Goal: Information Seeking & Learning: Learn about a topic

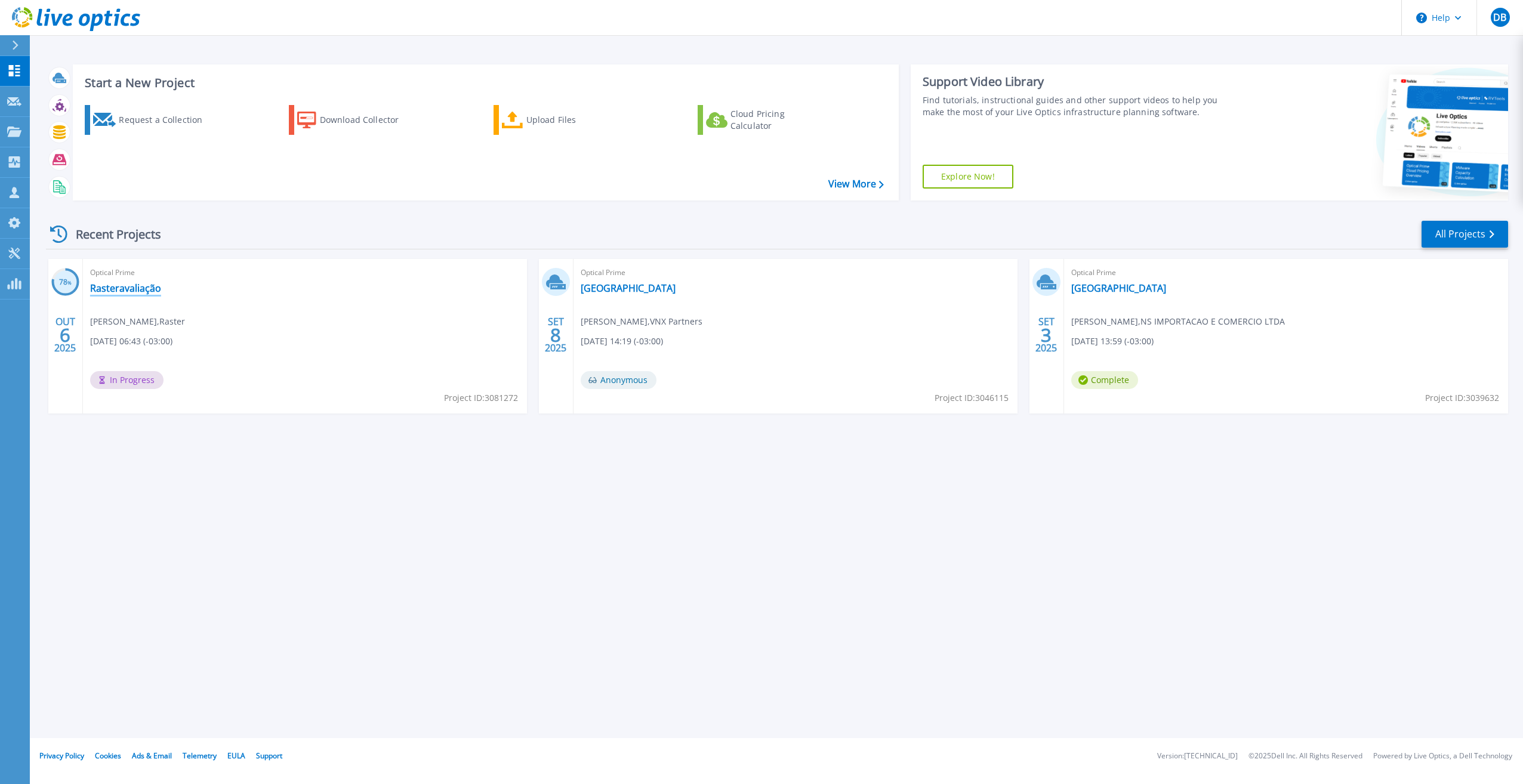
click at [101, 288] on link "Rasteravaliação" at bounding box center [125, 288] width 71 height 12
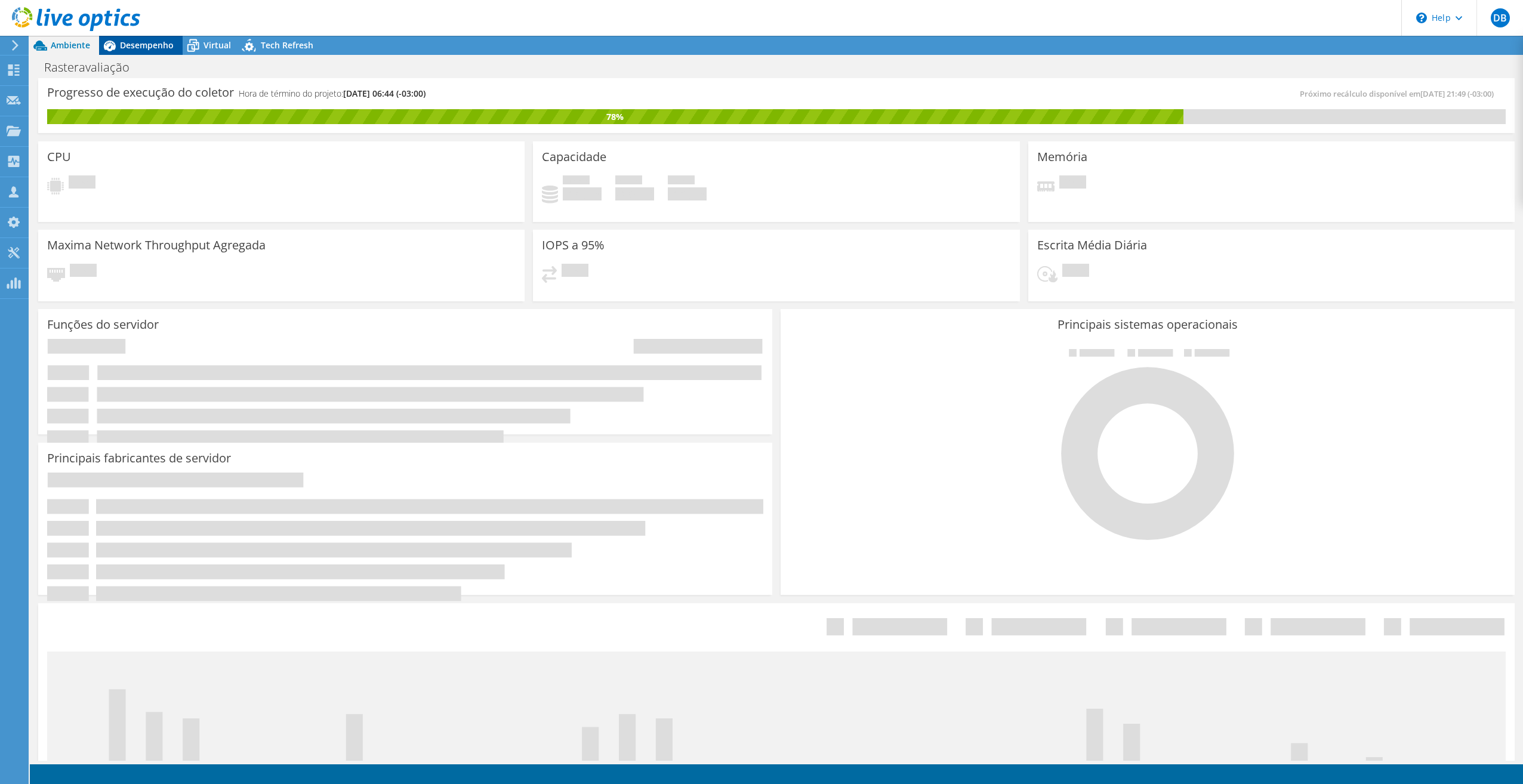
click at [129, 46] on span "Desempenho" at bounding box center [146, 45] width 53 height 11
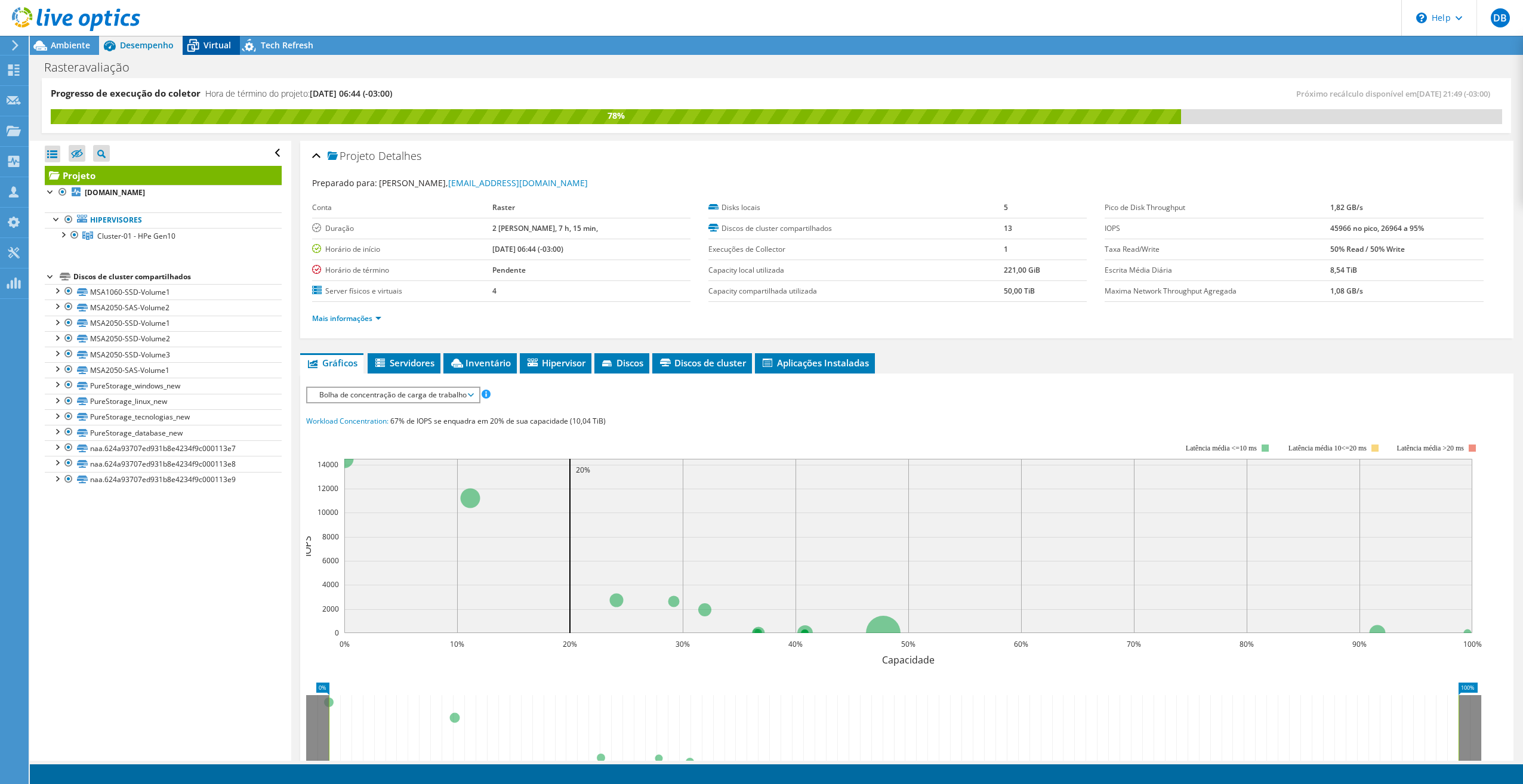
click at [204, 40] on span "Virtual" at bounding box center [217, 45] width 27 height 11
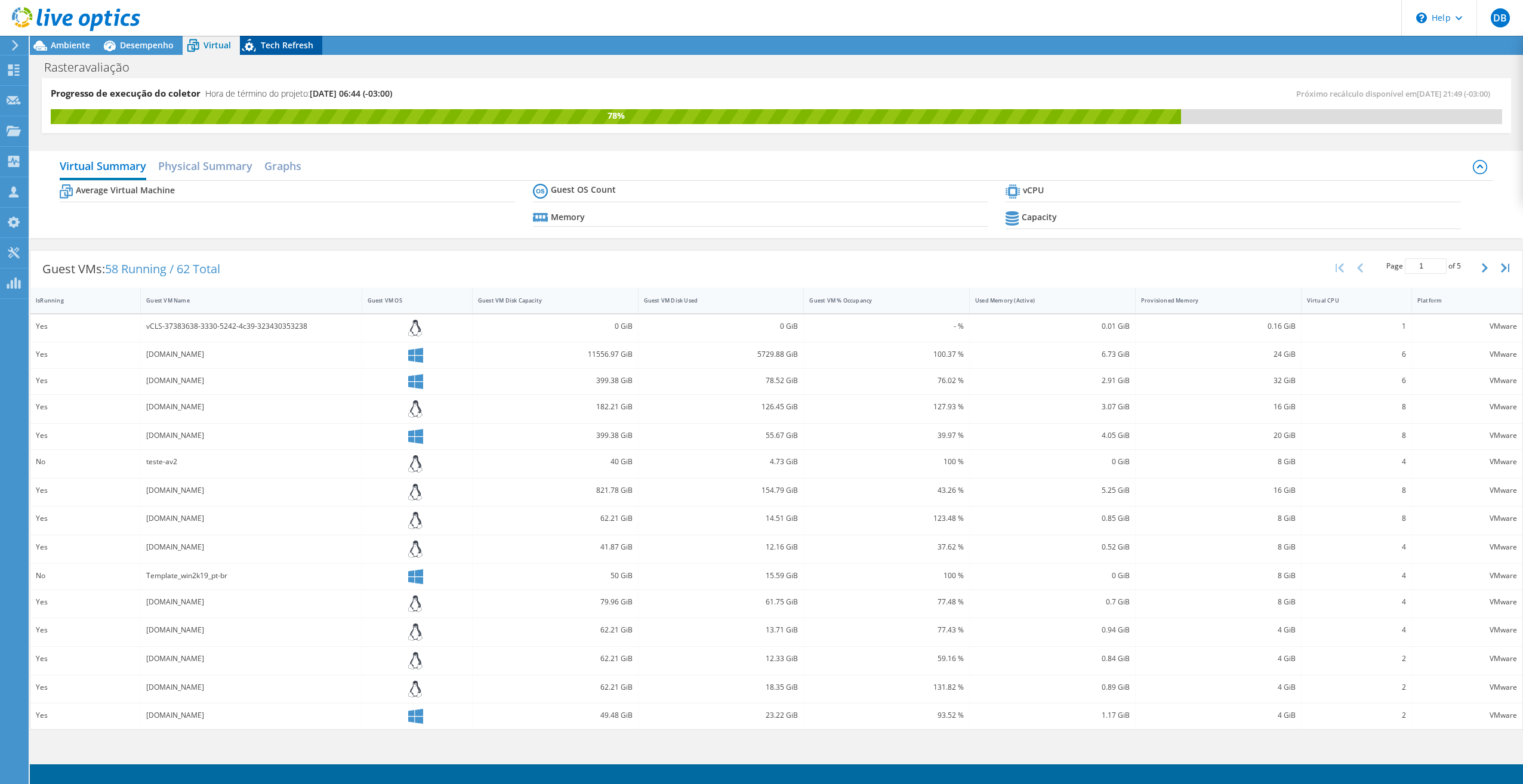
click at [285, 48] on span "Tech Refresh" at bounding box center [287, 45] width 52 height 11
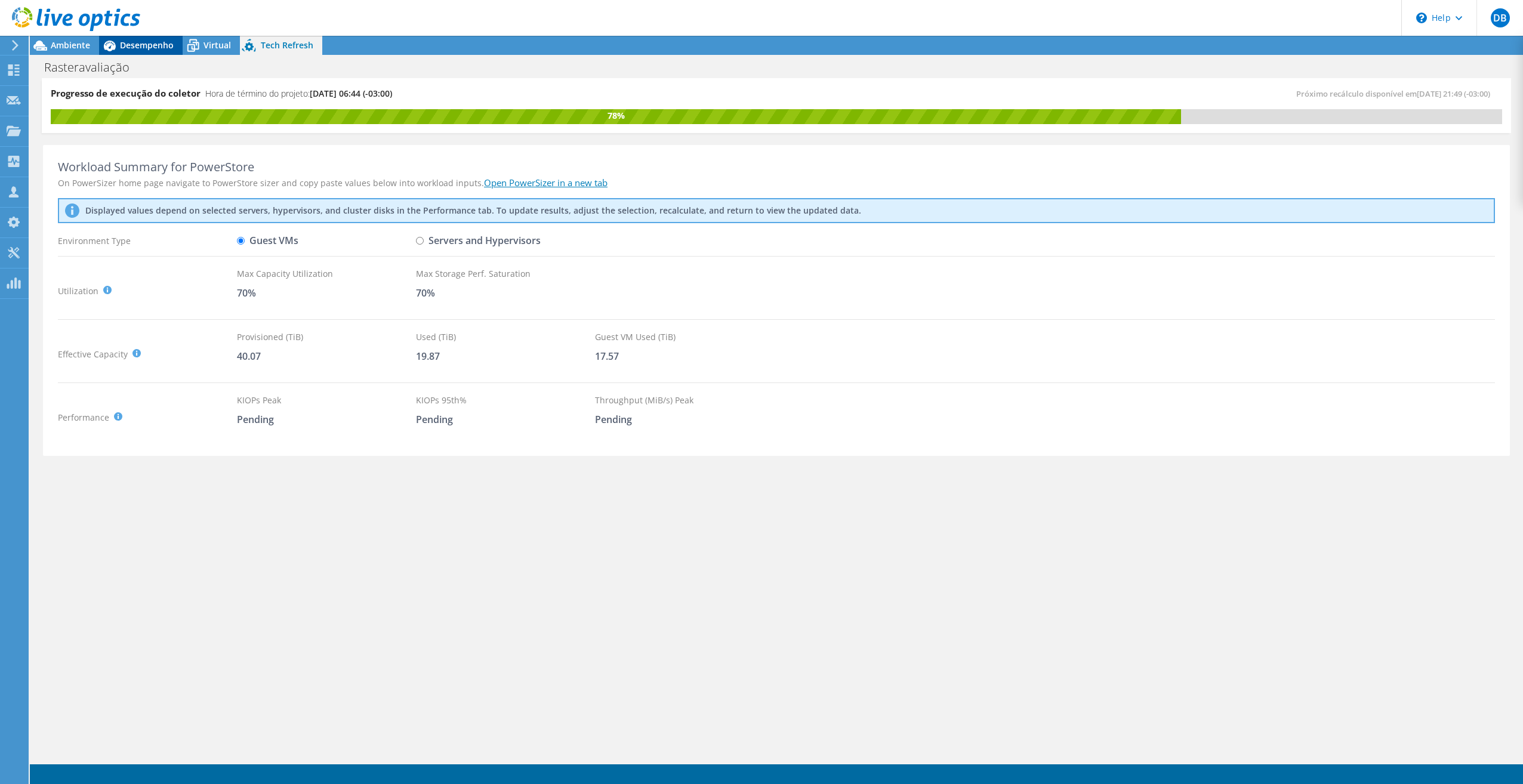
click at [120, 45] on span "Desempenho" at bounding box center [146, 45] width 53 height 11
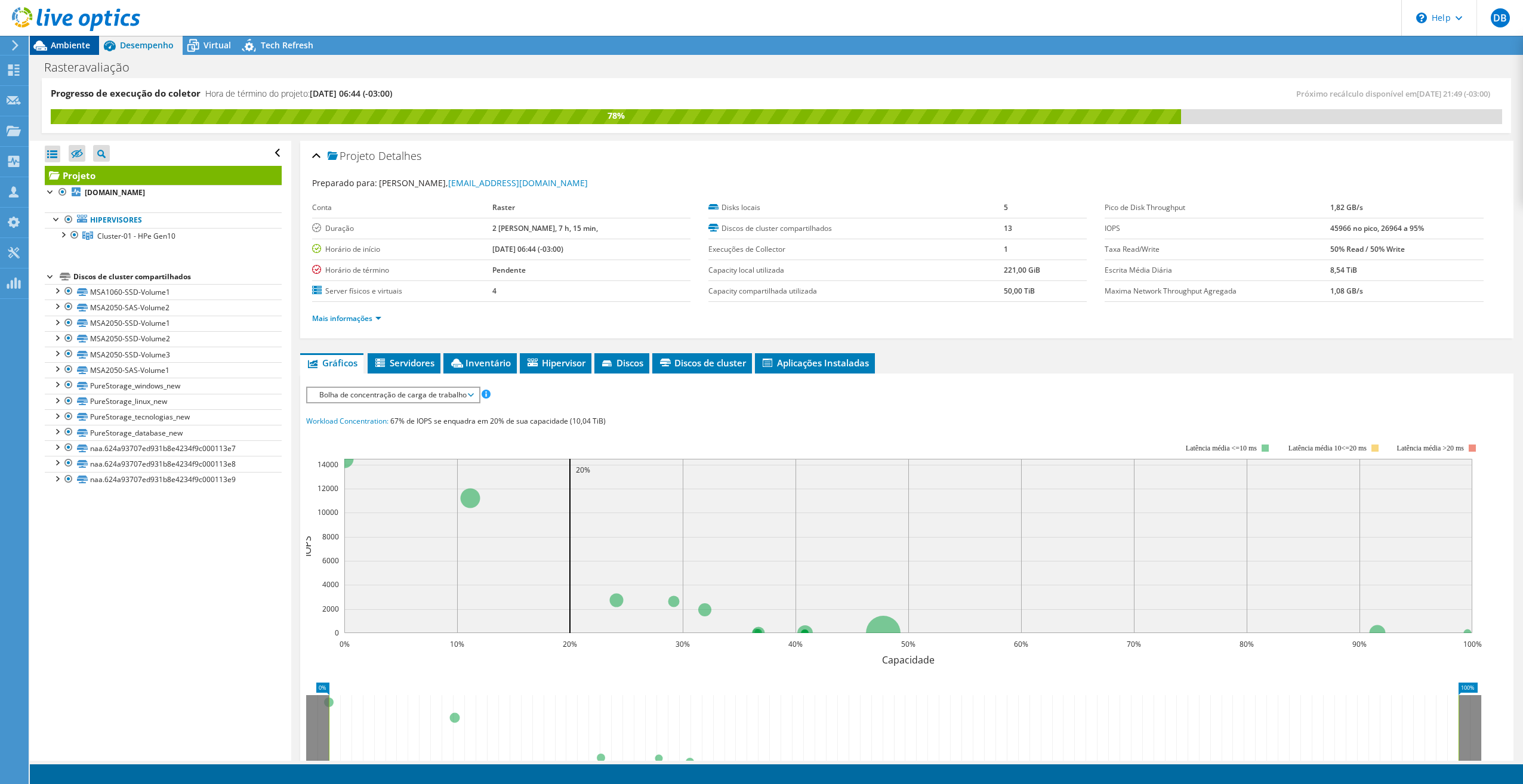
click at [61, 46] on span "Ambiente" at bounding box center [70, 45] width 39 height 11
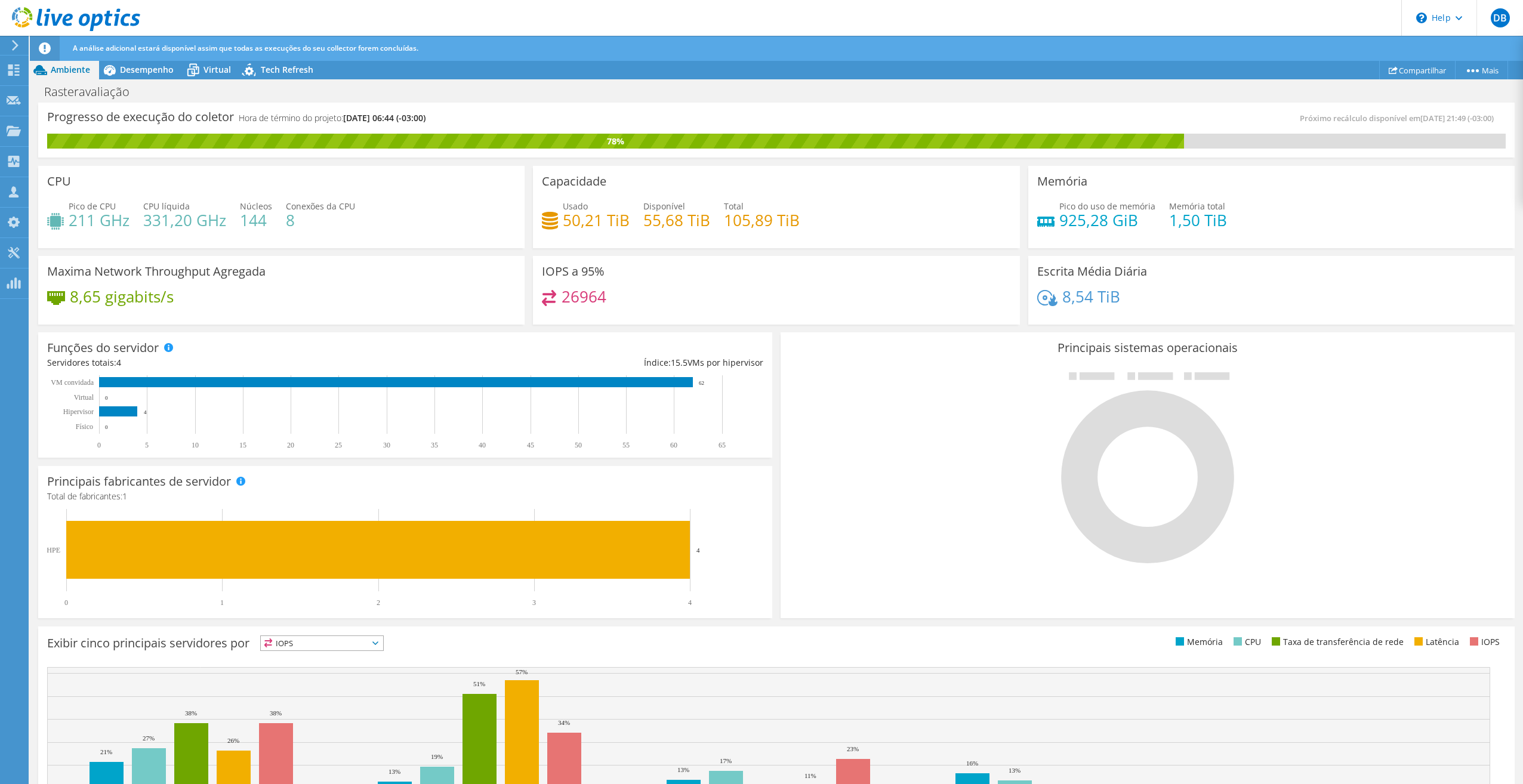
scroll to position [3, 0]
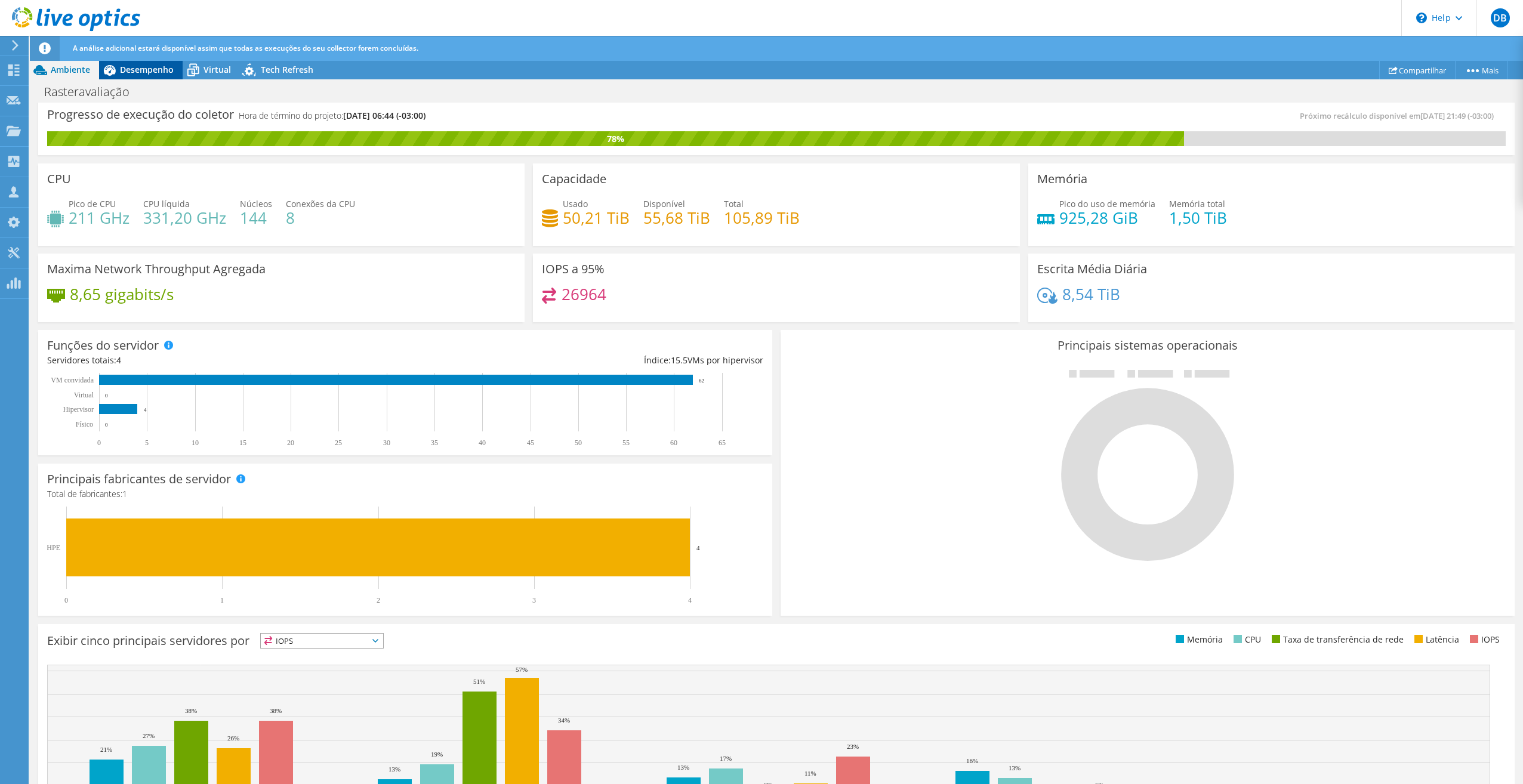
click at [166, 69] on span "Desempenho" at bounding box center [146, 69] width 53 height 11
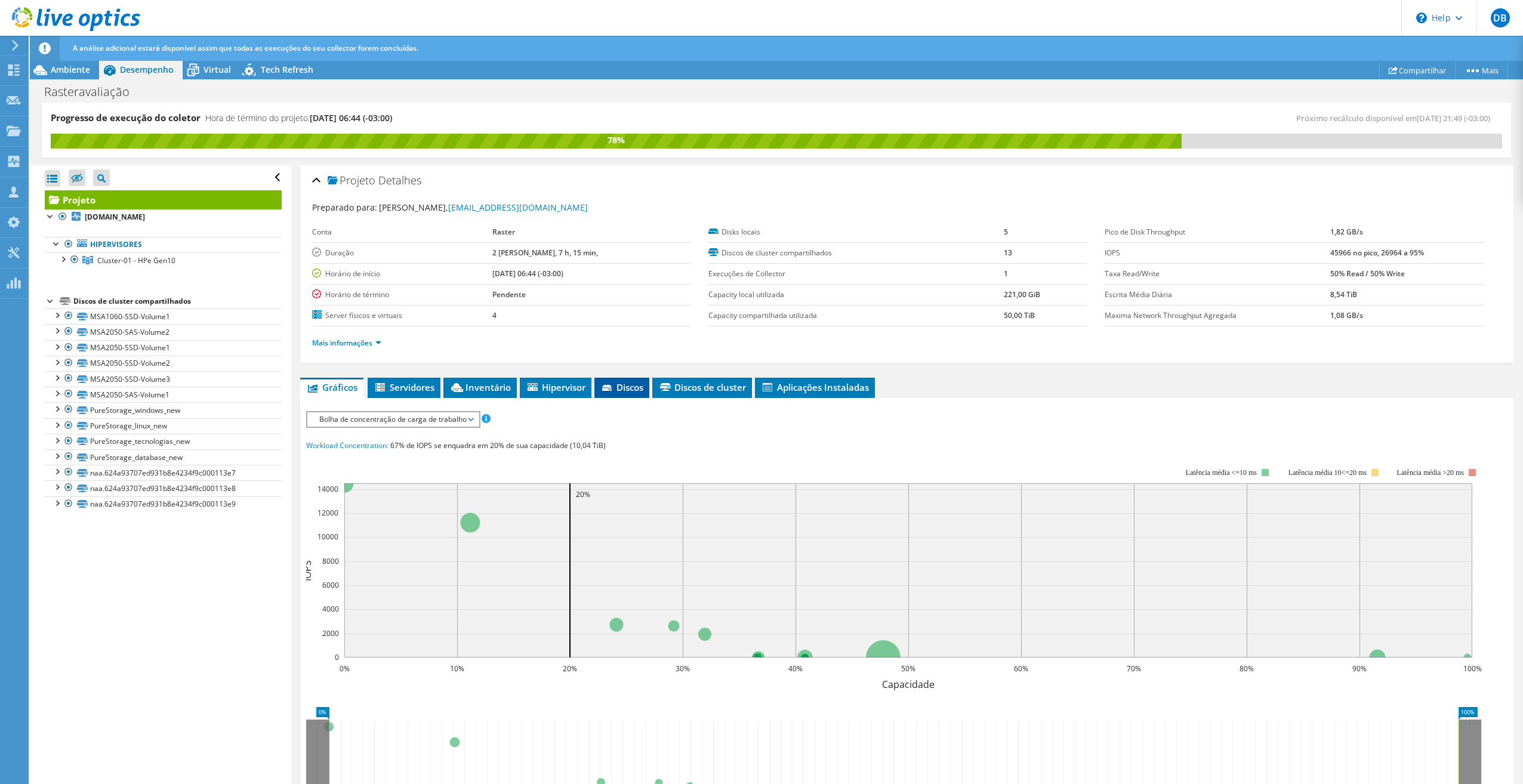
click at [643, 384] on span "Discos" at bounding box center [622, 387] width 43 height 12
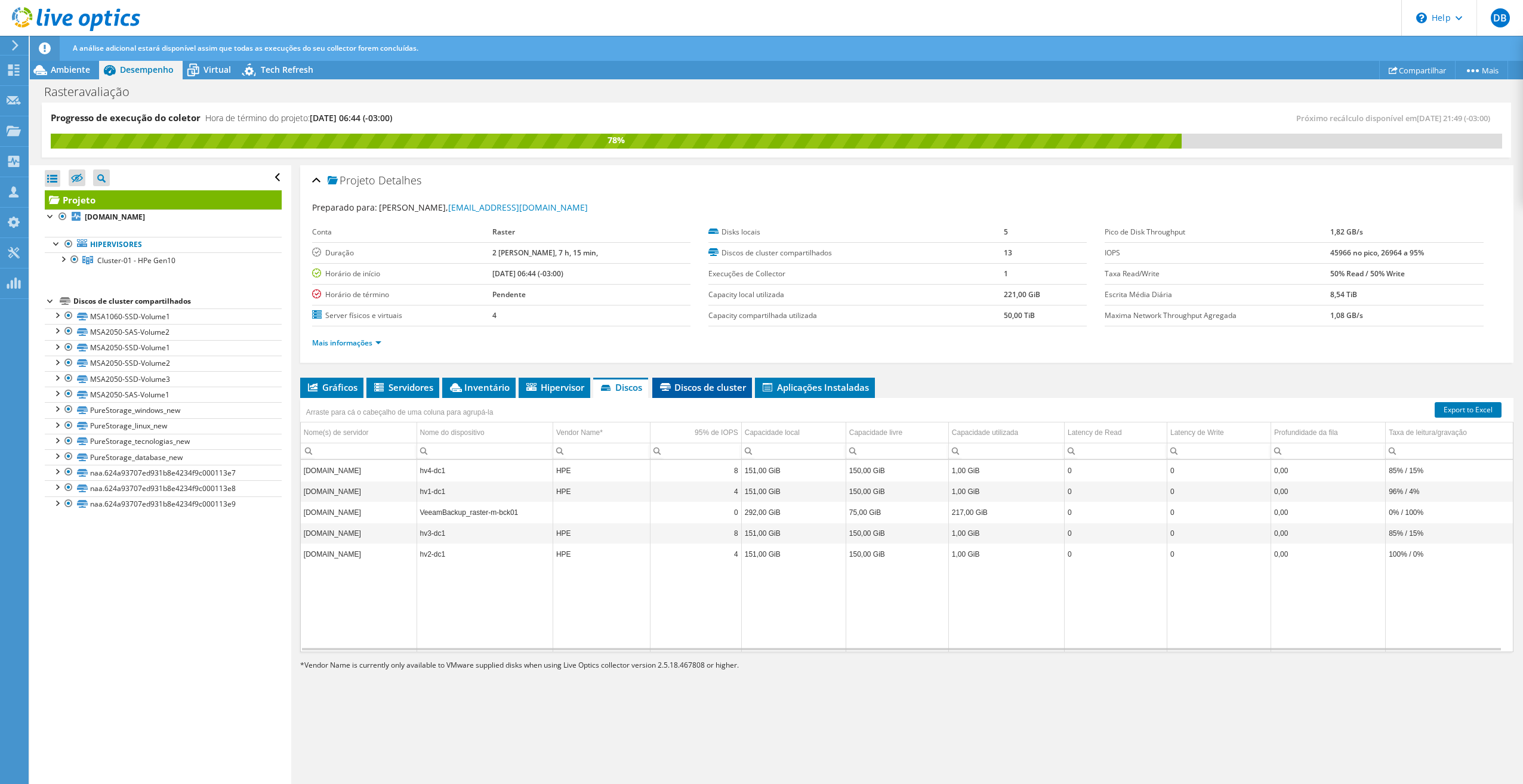
click at [703, 385] on span "Discos de cluster" at bounding box center [702, 387] width 87 height 12
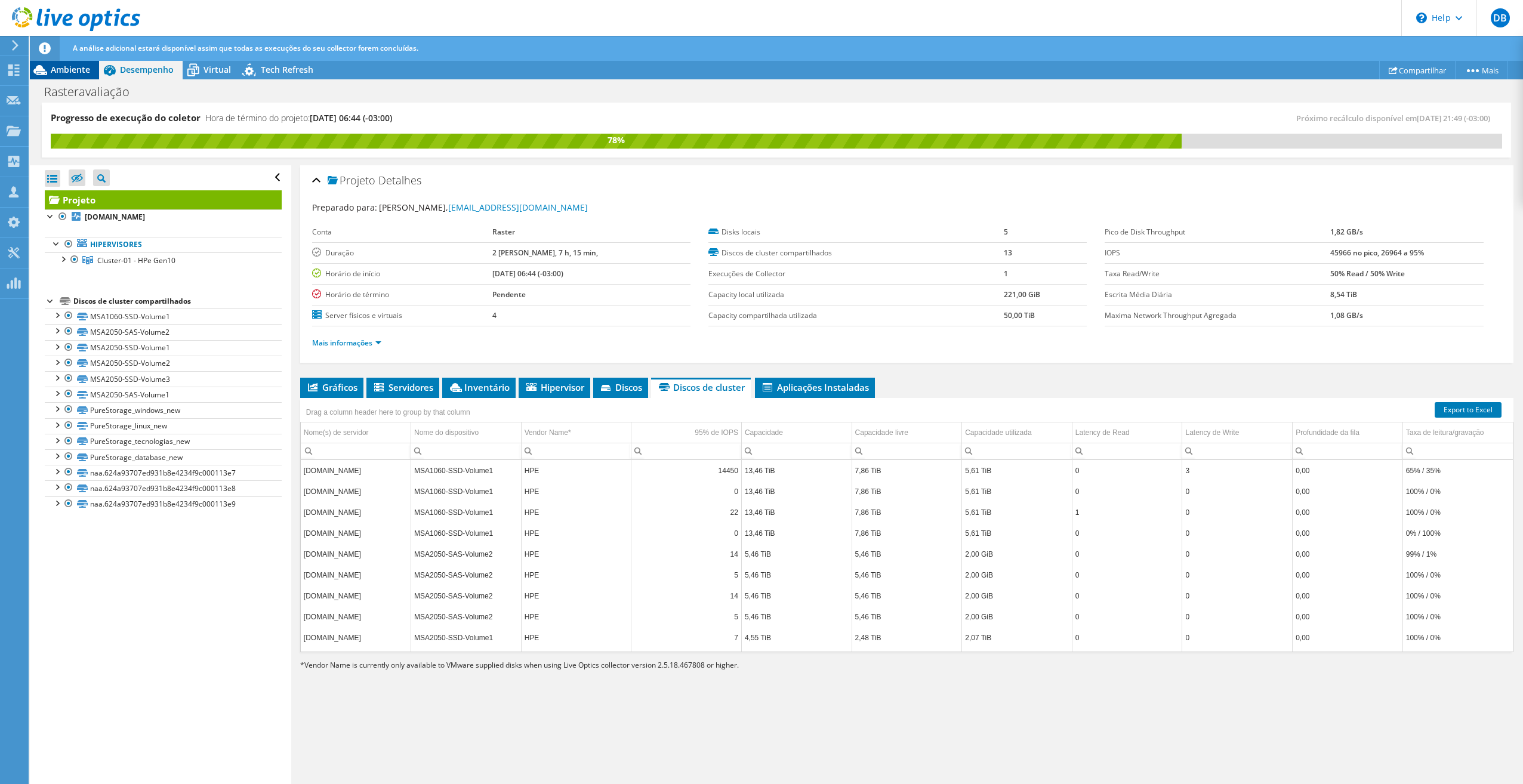
click at [54, 66] on span "Ambiente" at bounding box center [70, 69] width 39 height 11
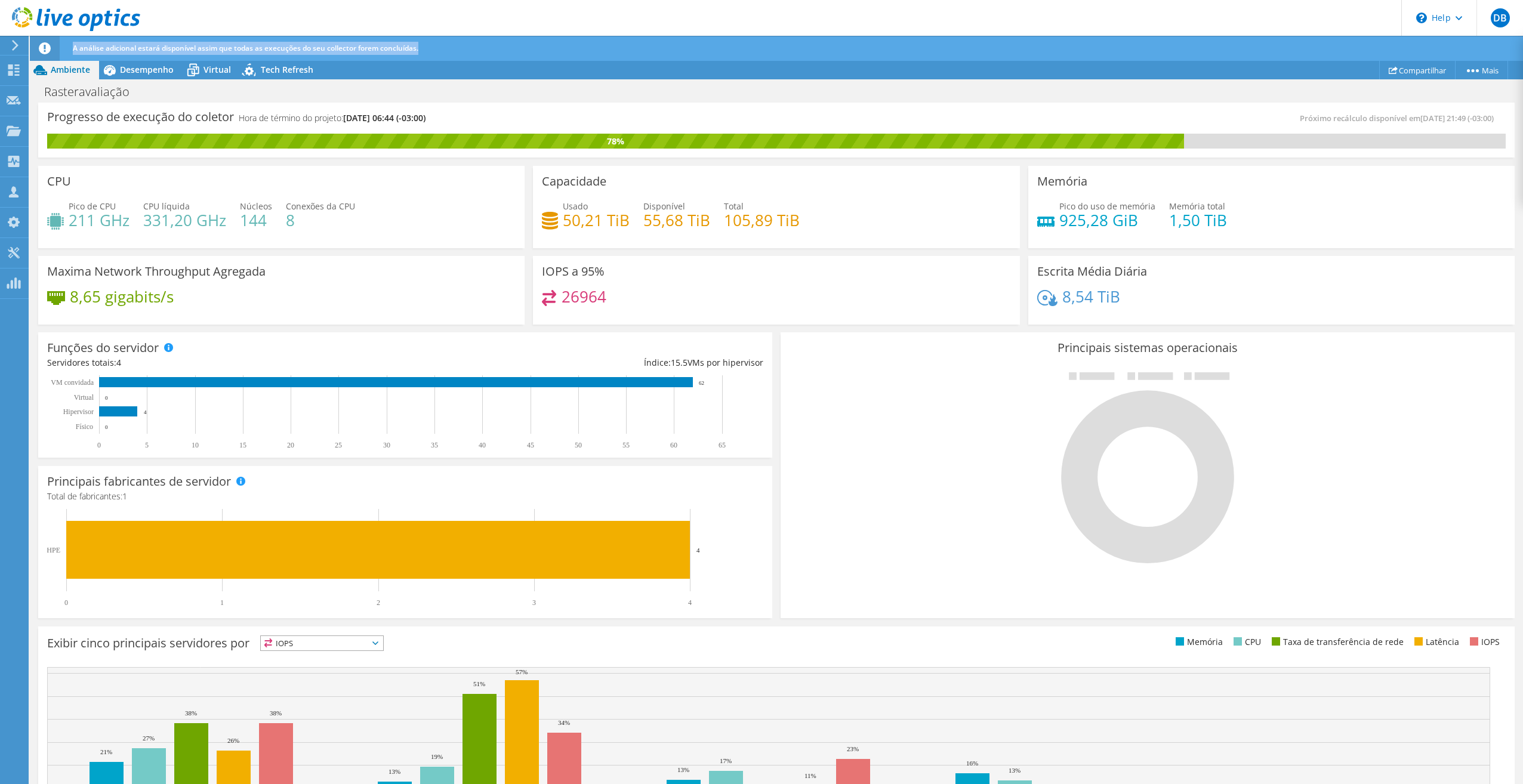
drag, startPoint x: 73, startPoint y: 46, endPoint x: 437, endPoint y: 50, distance: 364.0
click at [437, 50] on div "A análise adicional estará disponível assim que todas as execuções do seu colle…" at bounding box center [798, 48] width 1457 height 25
copy span "A análise adicional estará disponível assim que todas as execuções do seu colle…"
click at [143, 71] on span "Desempenho" at bounding box center [146, 69] width 53 height 11
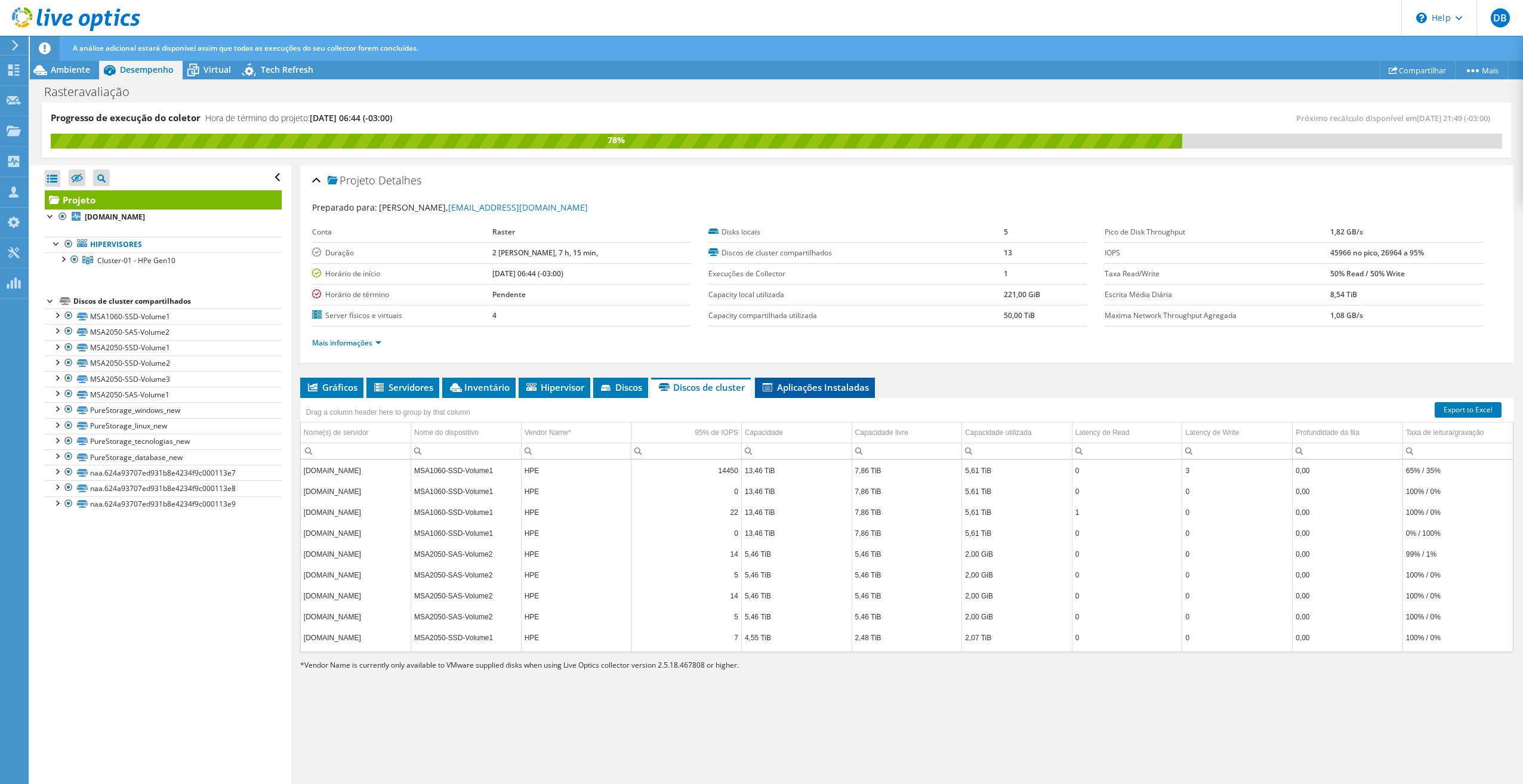
click at [824, 384] on span "Aplicações Instaladas" at bounding box center [815, 387] width 108 height 12
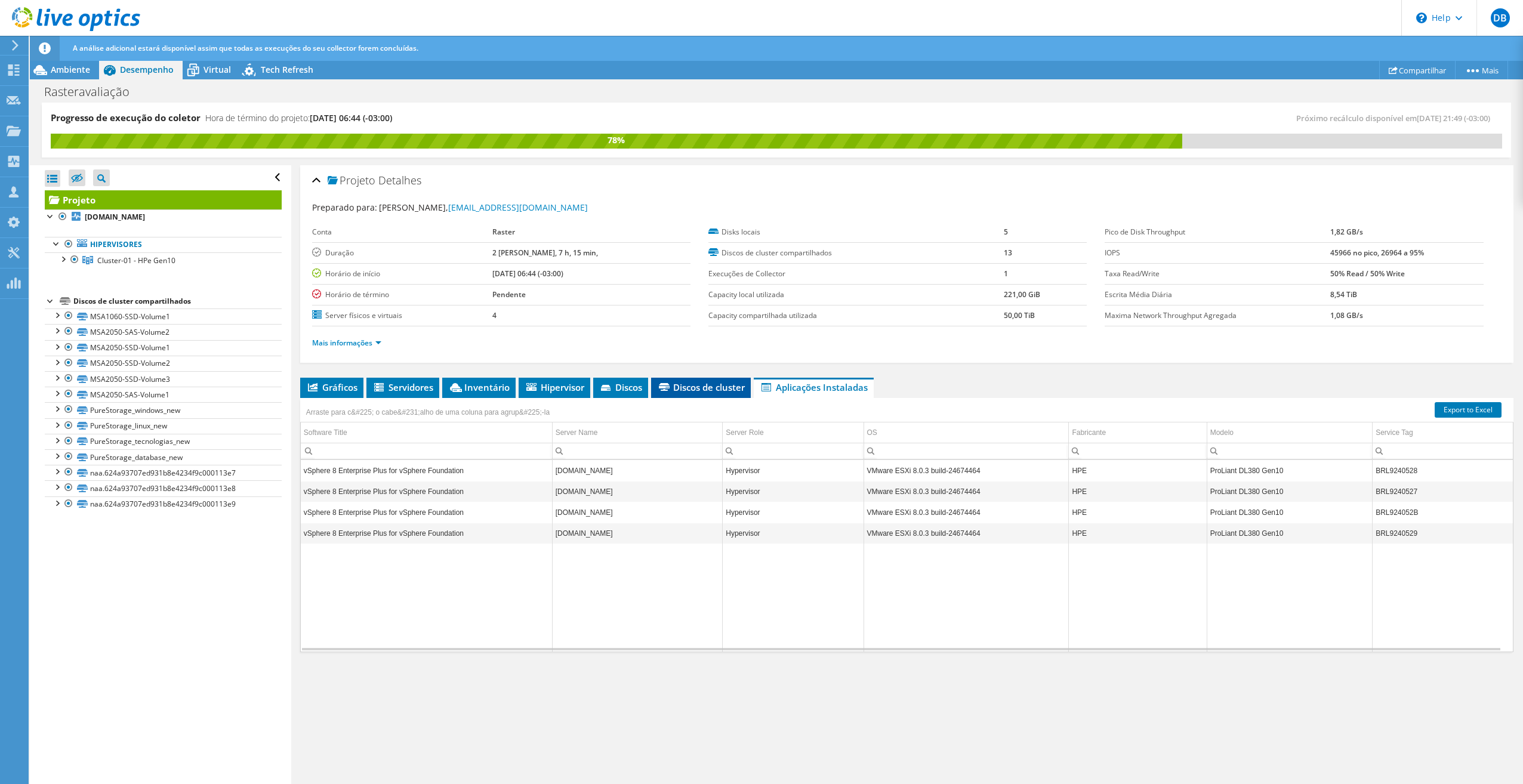
click at [727, 385] on span "Discos de cluster" at bounding box center [700, 387] width 87 height 12
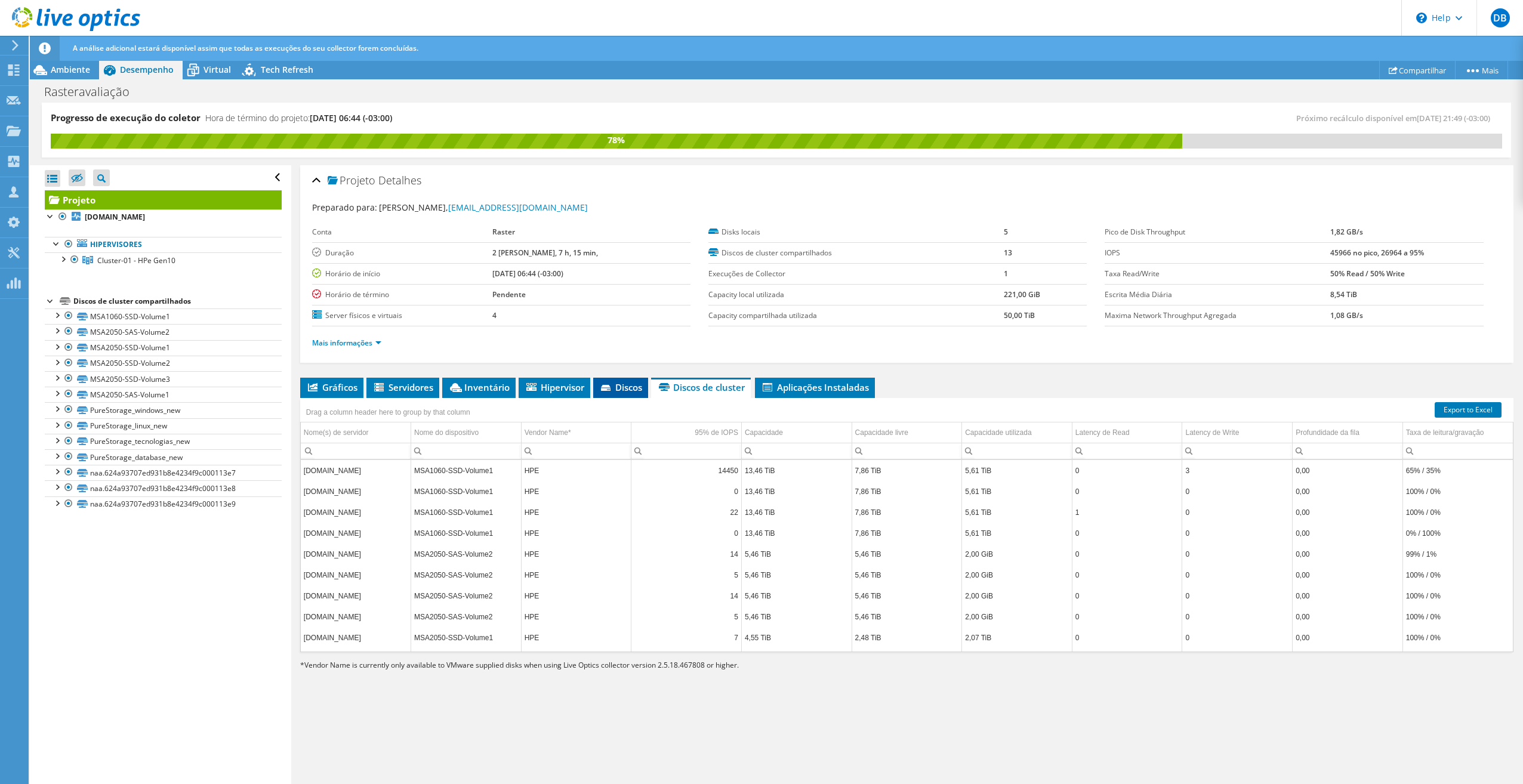
click at [629, 385] on span "Discos" at bounding box center [620, 387] width 43 height 12
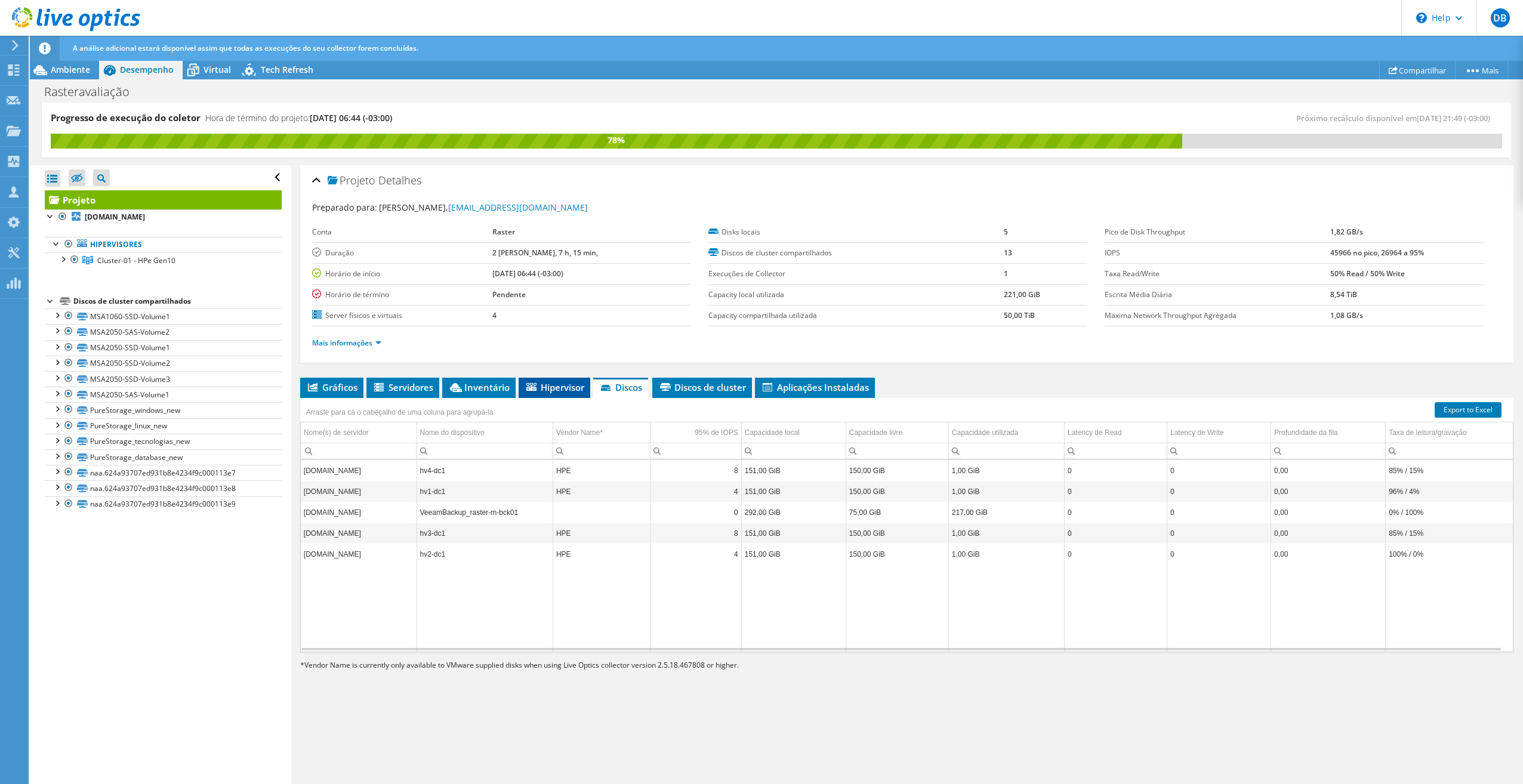
click at [553, 390] on span "Hipervisor" at bounding box center [554, 387] width 59 height 12
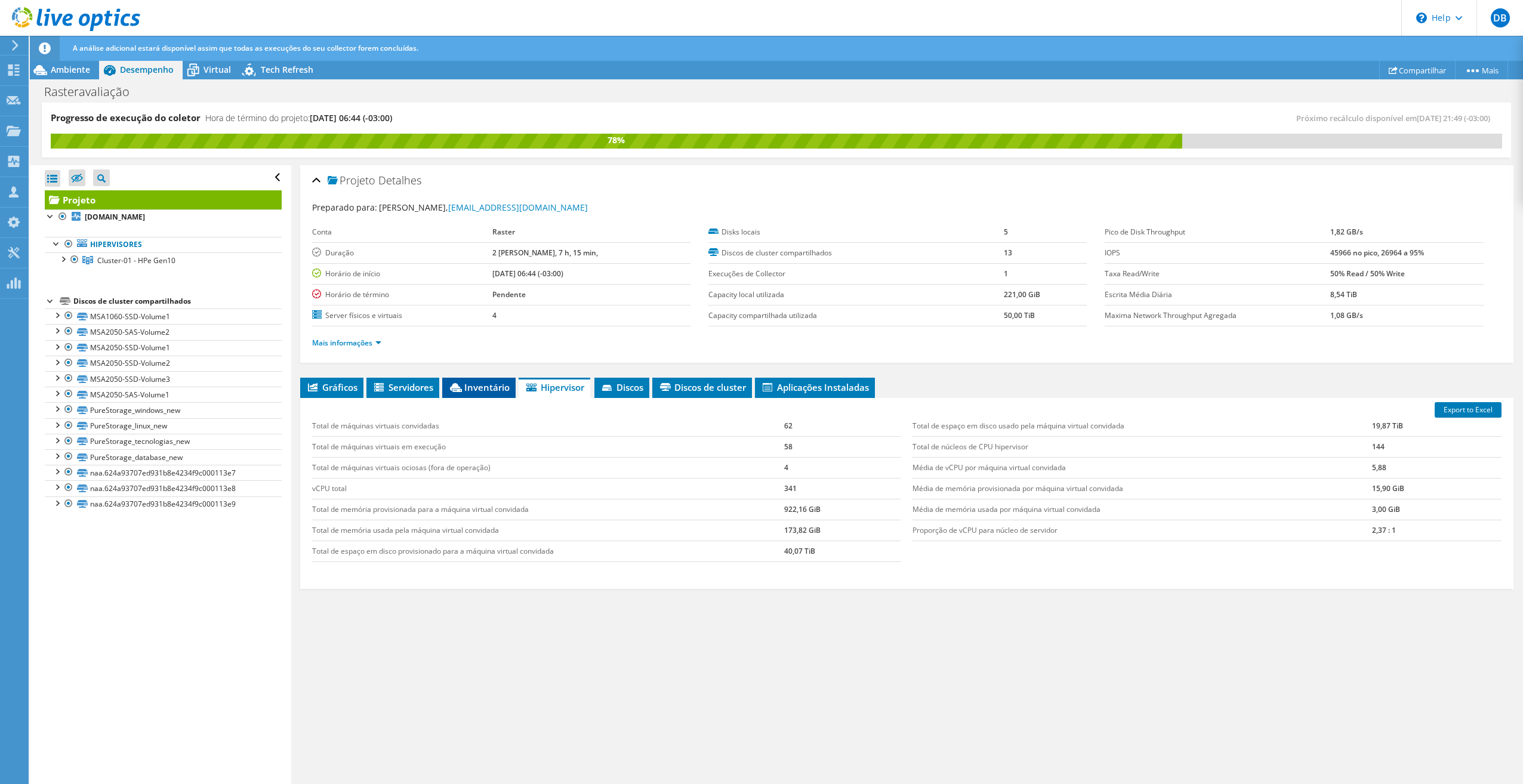
click at [488, 390] on span "Inventário" at bounding box center [479, 387] width 61 height 12
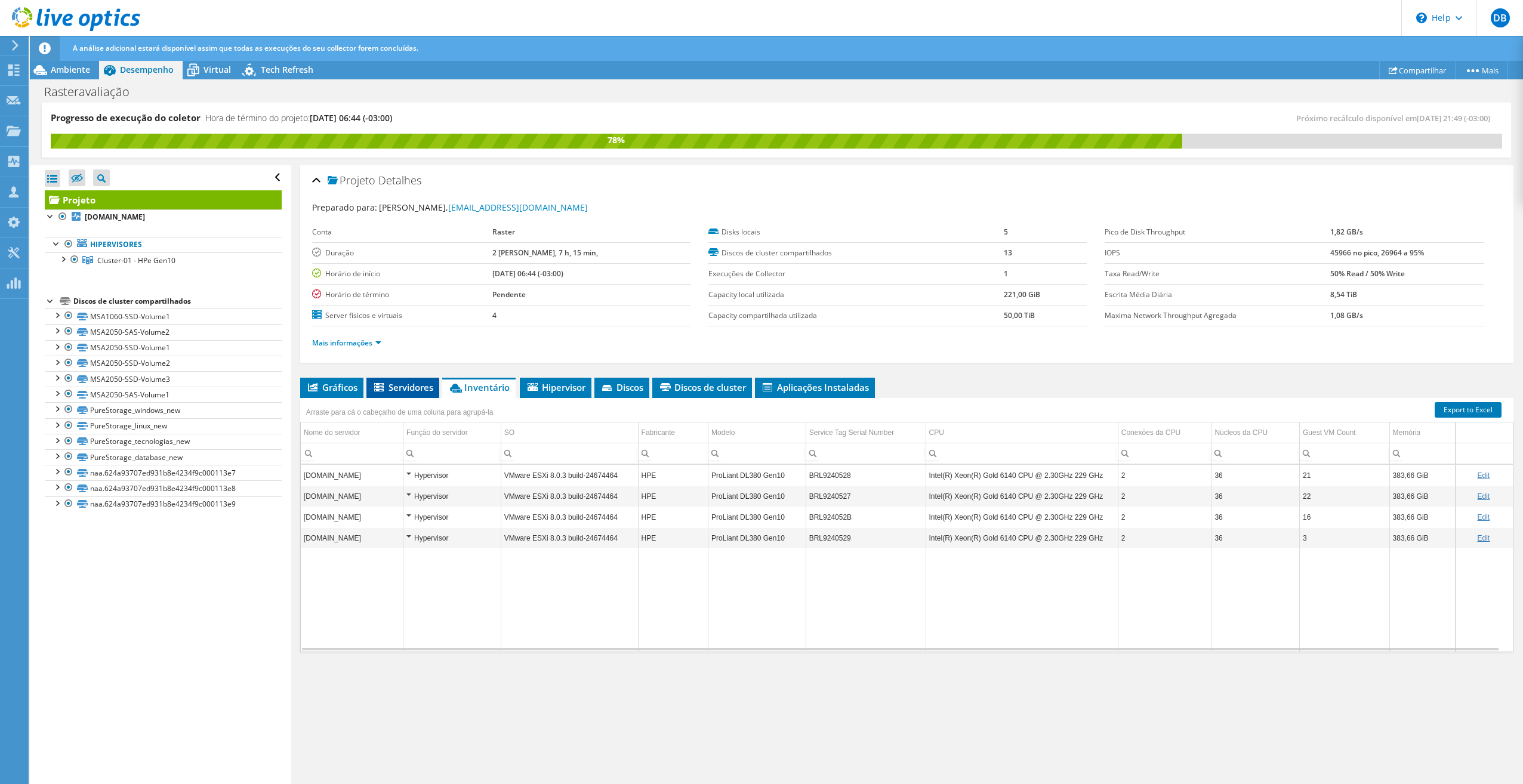
click at [403, 386] on span "Servidores" at bounding box center [403, 387] width 61 height 12
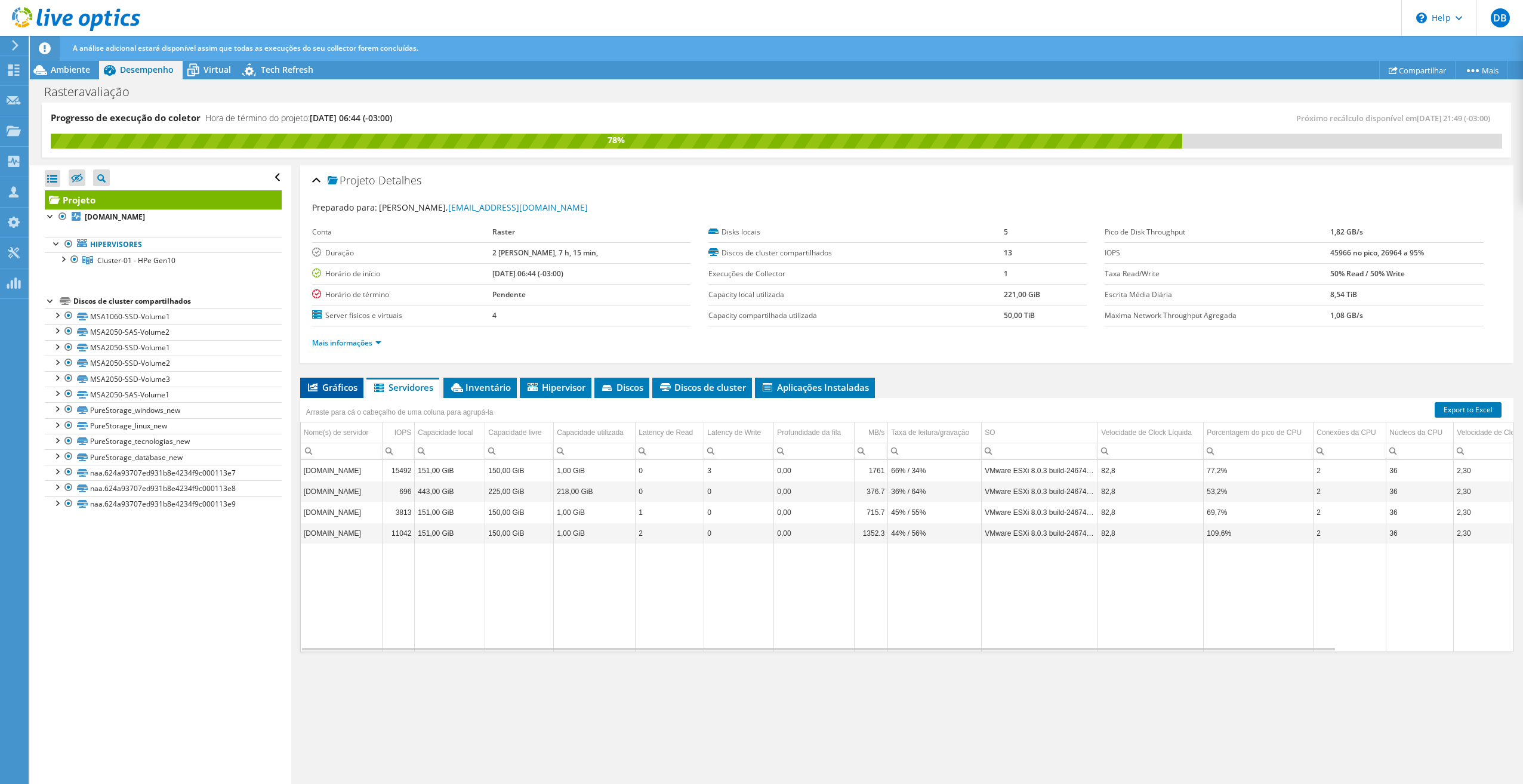
click at [324, 384] on span "Gráficos" at bounding box center [331, 387] width 52 height 12
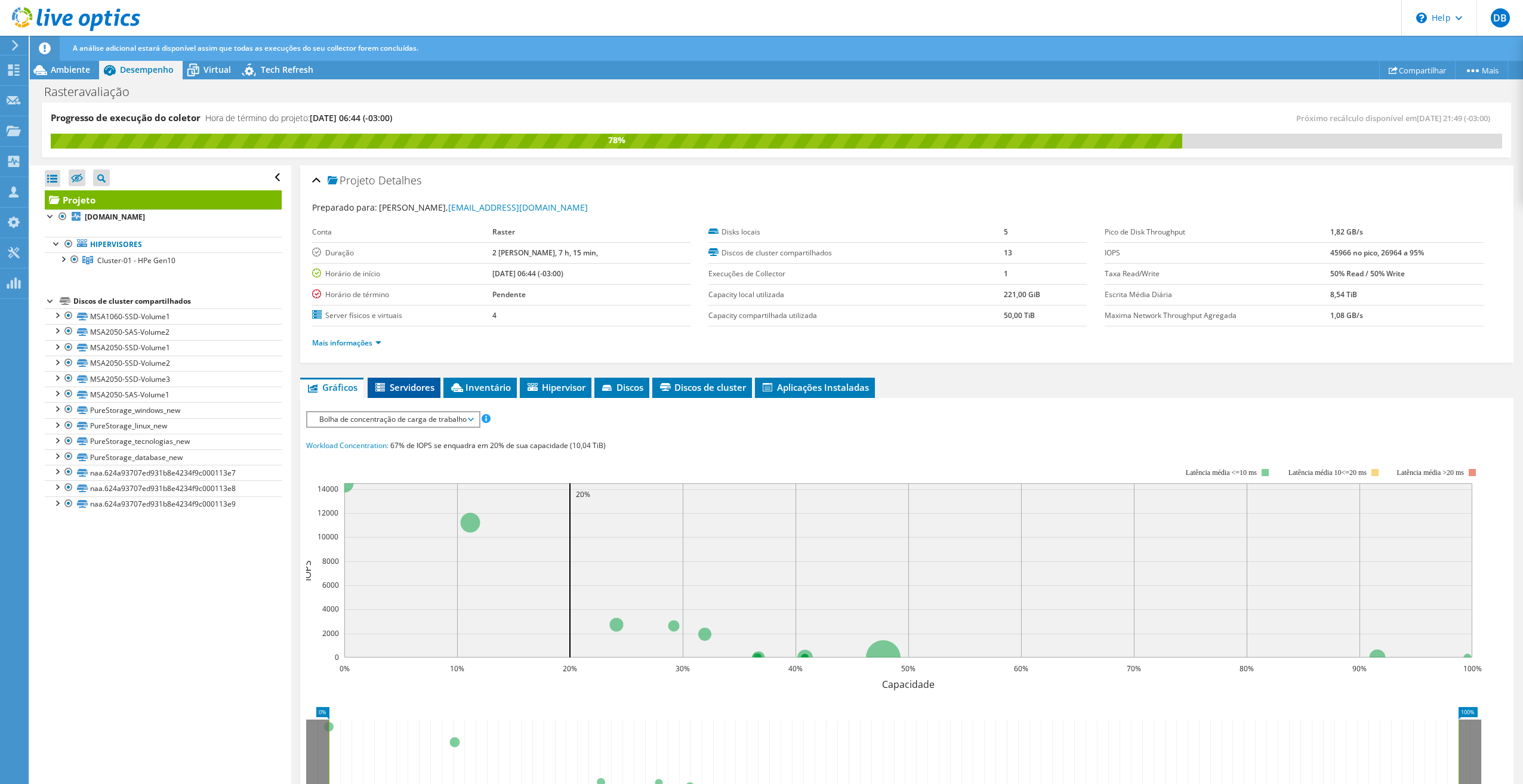
click at [418, 388] on span "Servidores" at bounding box center [404, 387] width 61 height 12
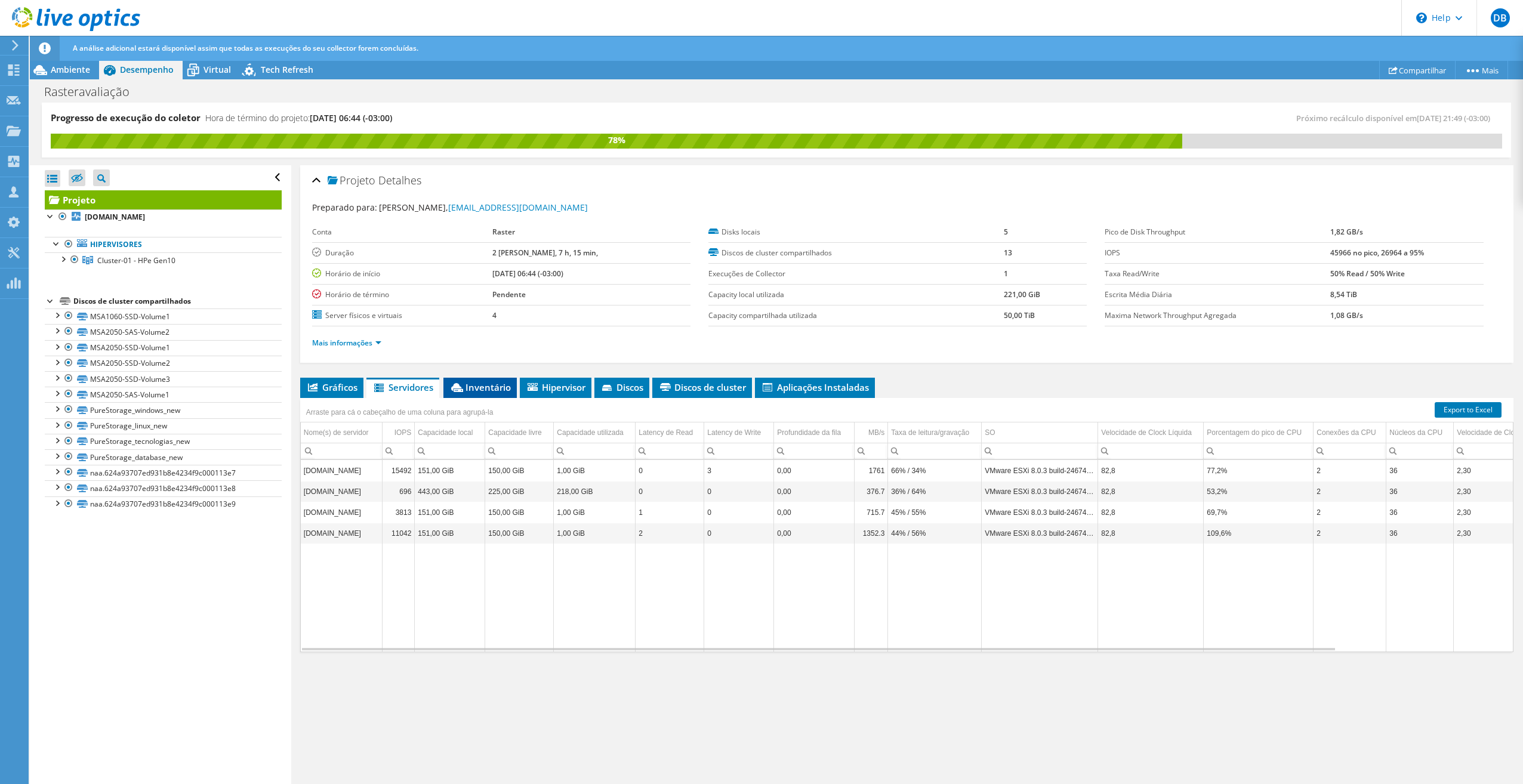
click at [482, 389] on span "Inventário" at bounding box center [480, 387] width 61 height 12
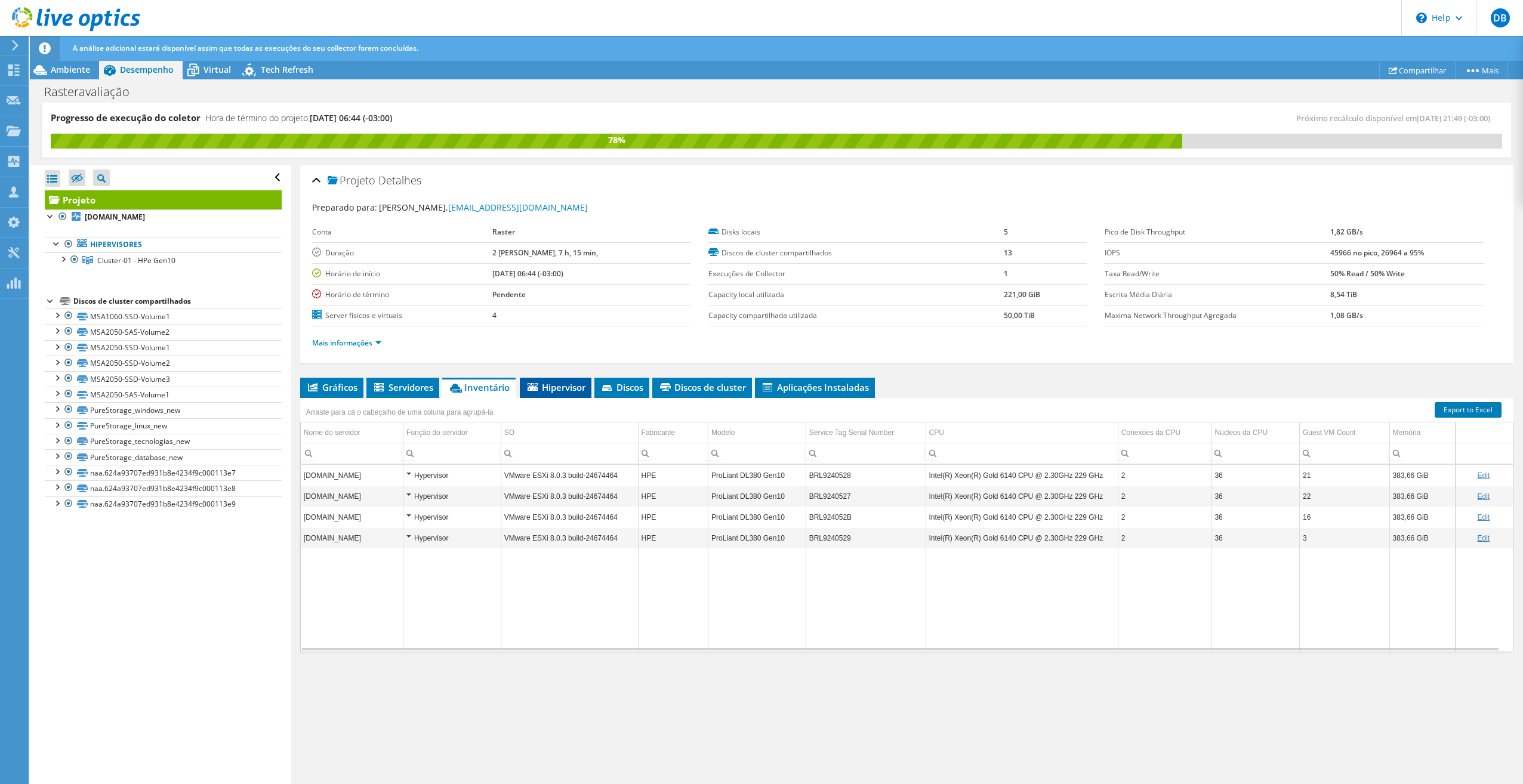
click at [560, 392] on li "Hipervisor" at bounding box center [556, 387] width 72 height 20
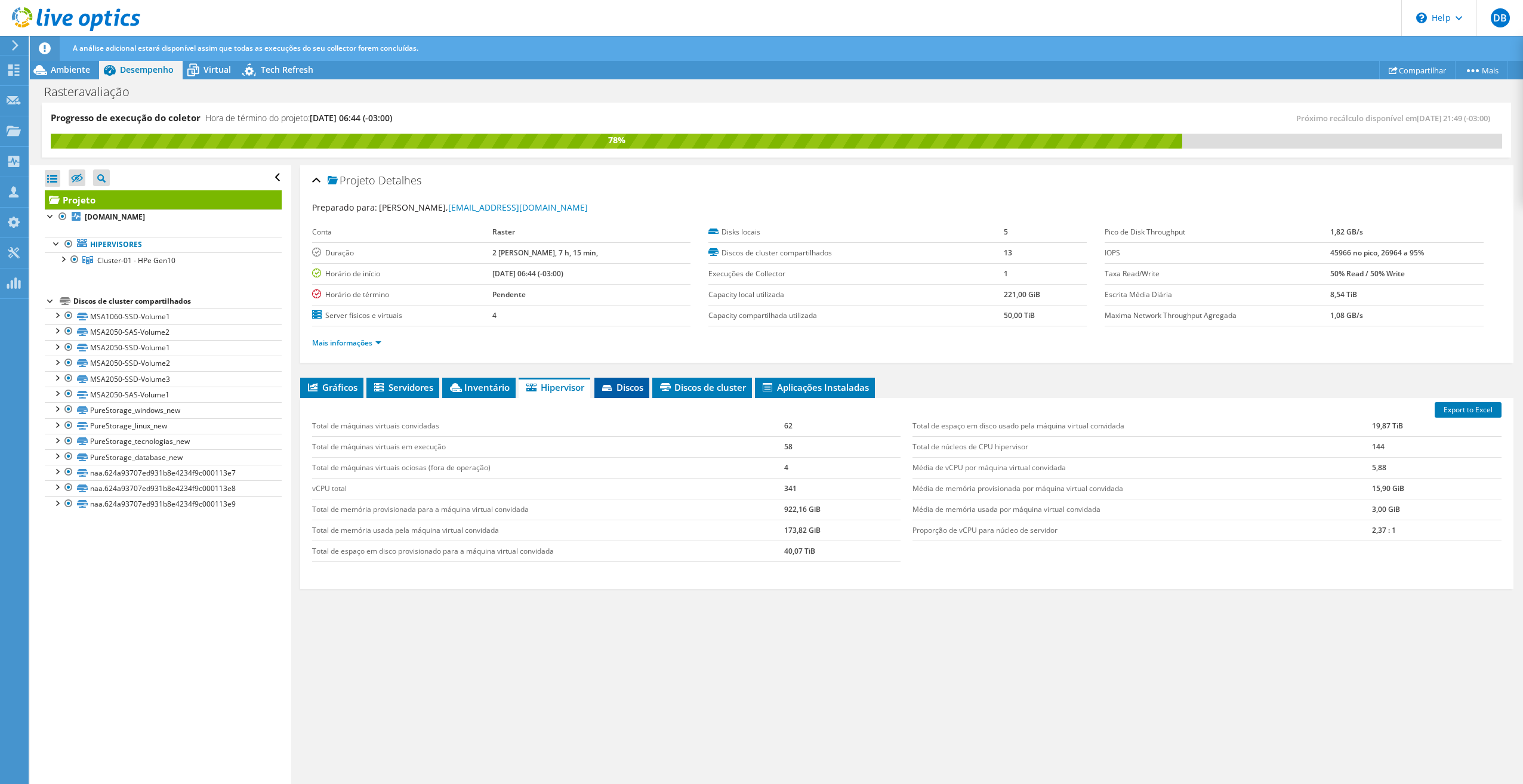
click at [629, 390] on span "Discos" at bounding box center [622, 387] width 43 height 12
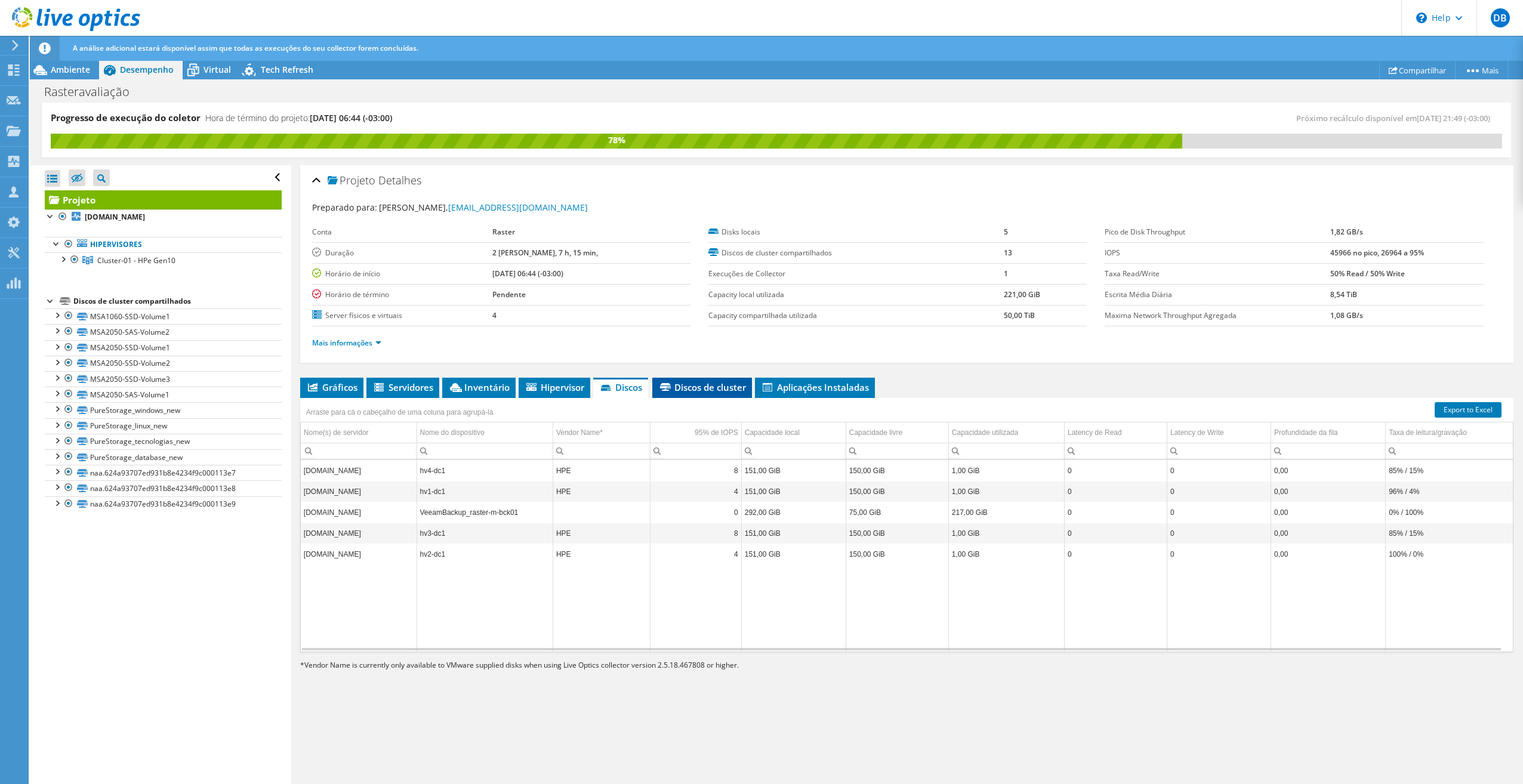
click at [706, 389] on span "Discos de cluster" at bounding box center [702, 387] width 87 height 12
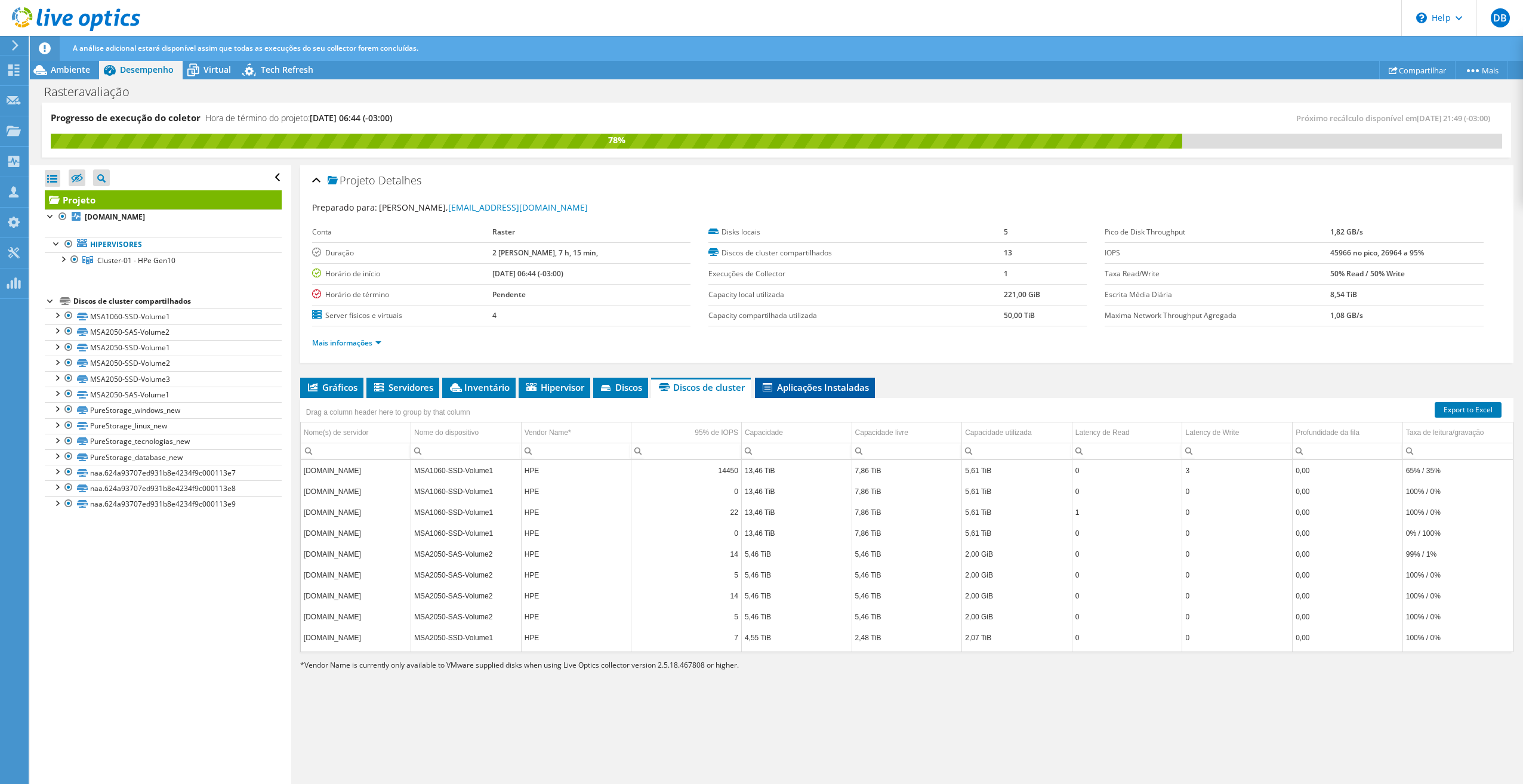
click at [800, 386] on span "Aplicações Instaladas" at bounding box center [815, 387] width 108 height 12
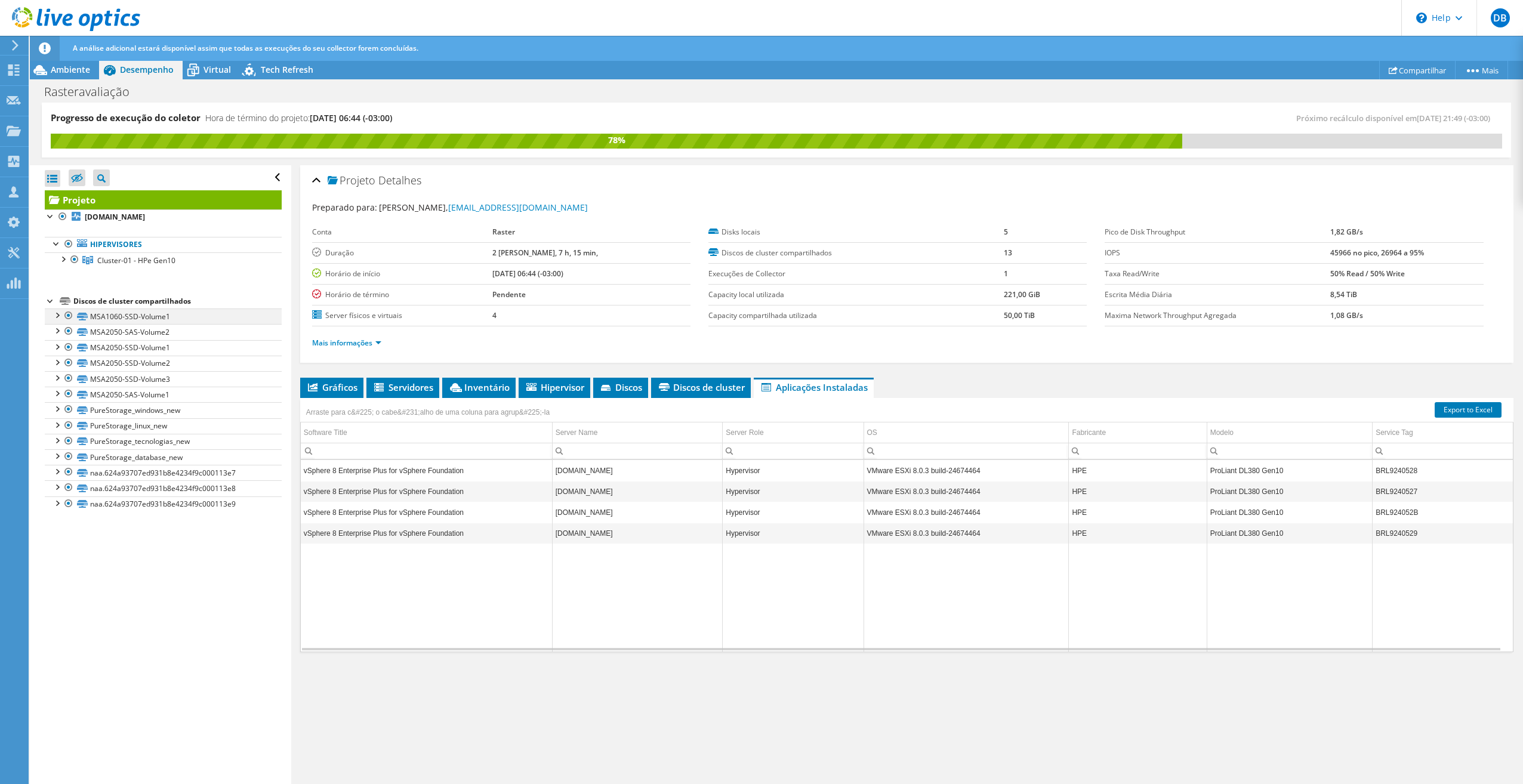
click at [59, 314] on div at bounding box center [57, 315] width 12 height 12
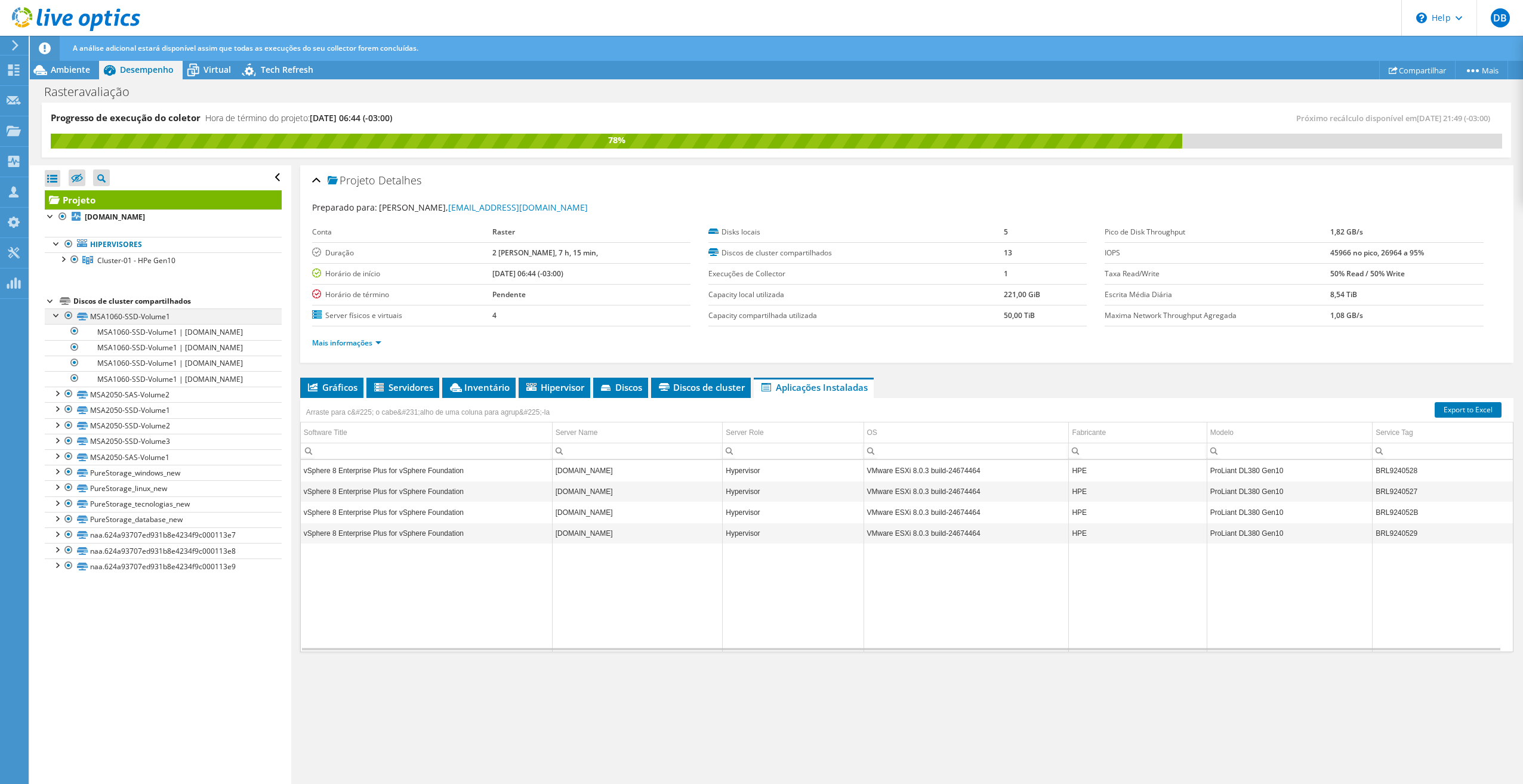
click at [59, 314] on div at bounding box center [57, 315] width 12 height 12
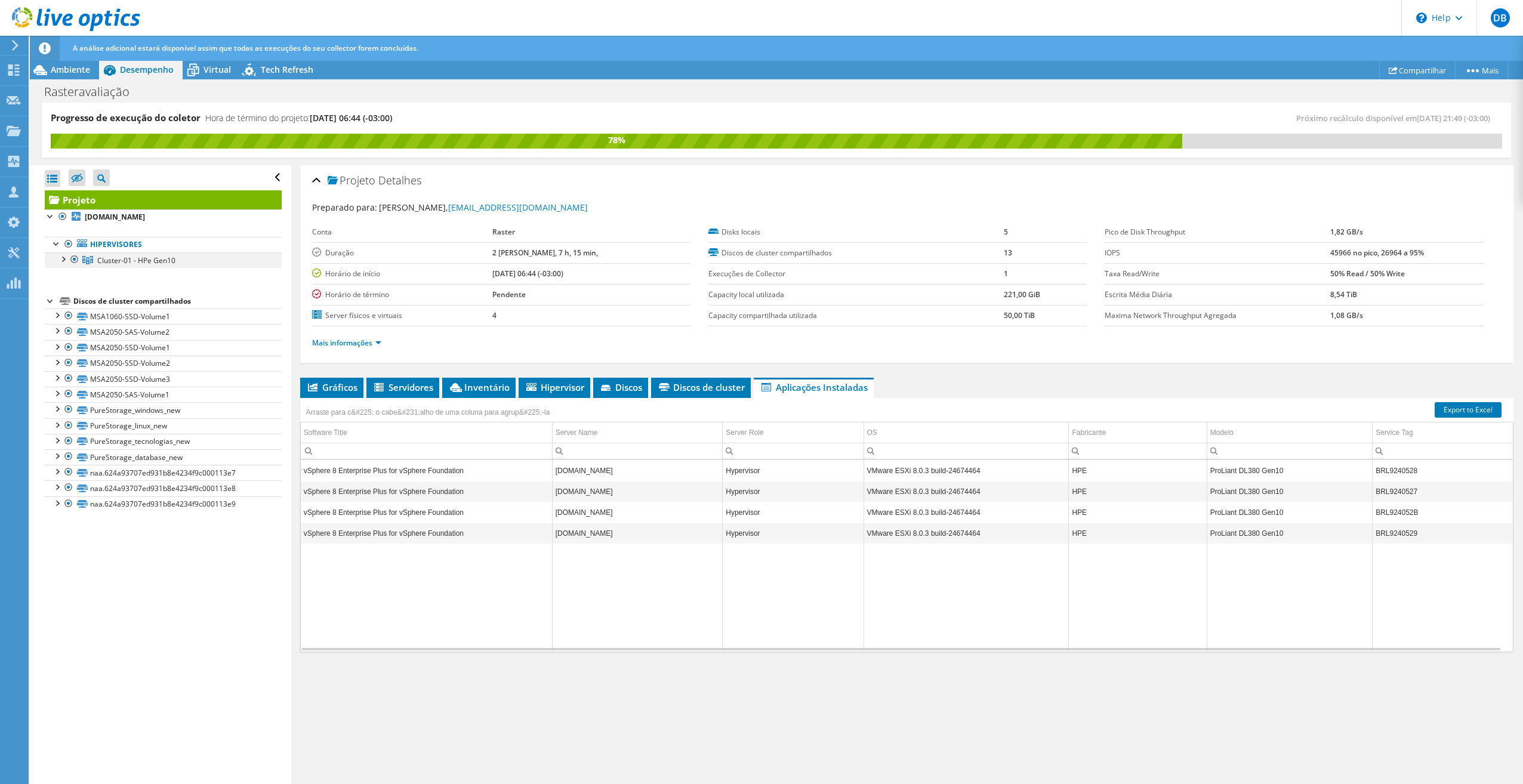
click at [65, 260] on div at bounding box center [63, 259] width 12 height 12
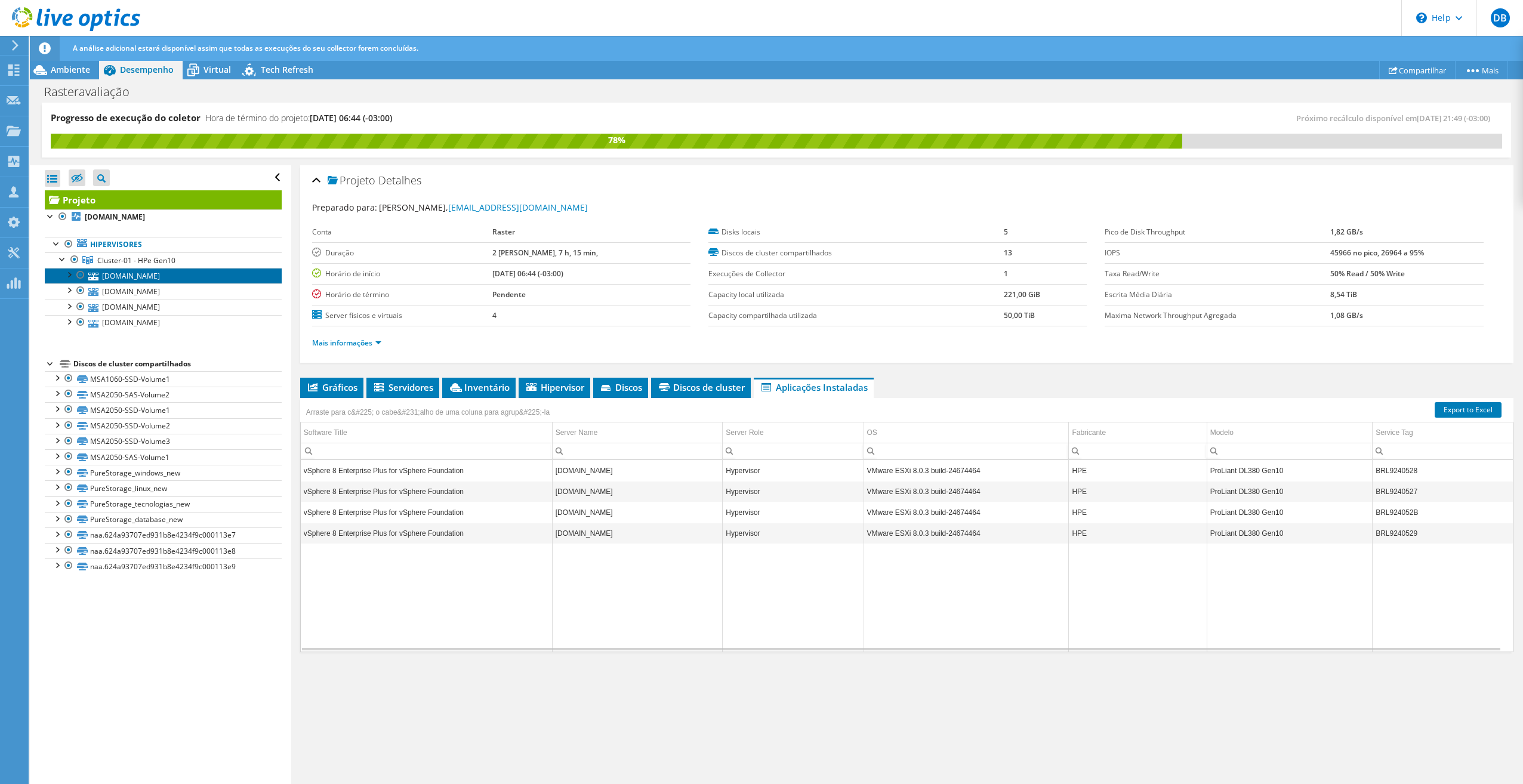
click at [119, 278] on link "[DOMAIN_NAME]" at bounding box center [163, 275] width 237 height 16
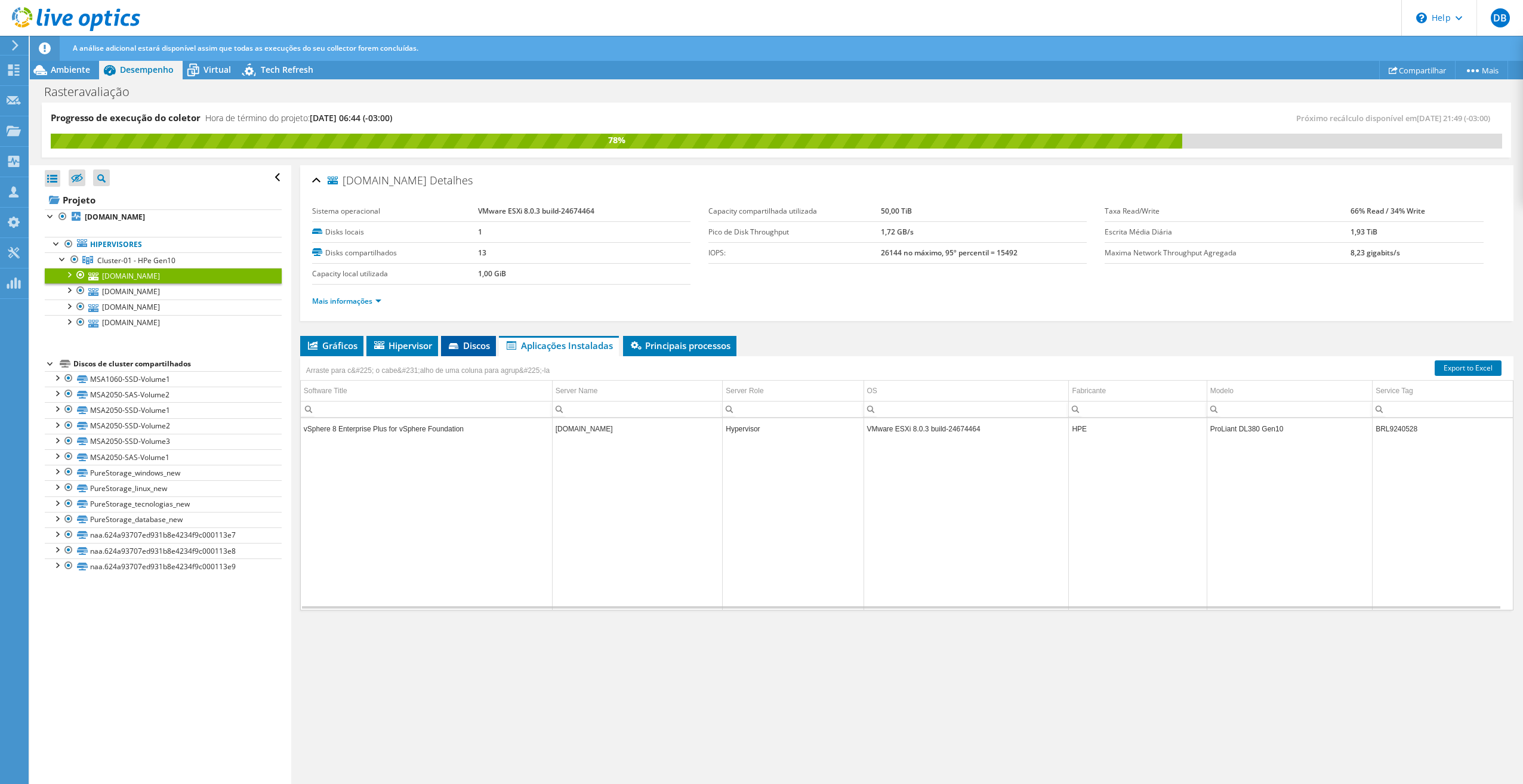
click at [474, 349] on span "Discos" at bounding box center [468, 345] width 43 height 12
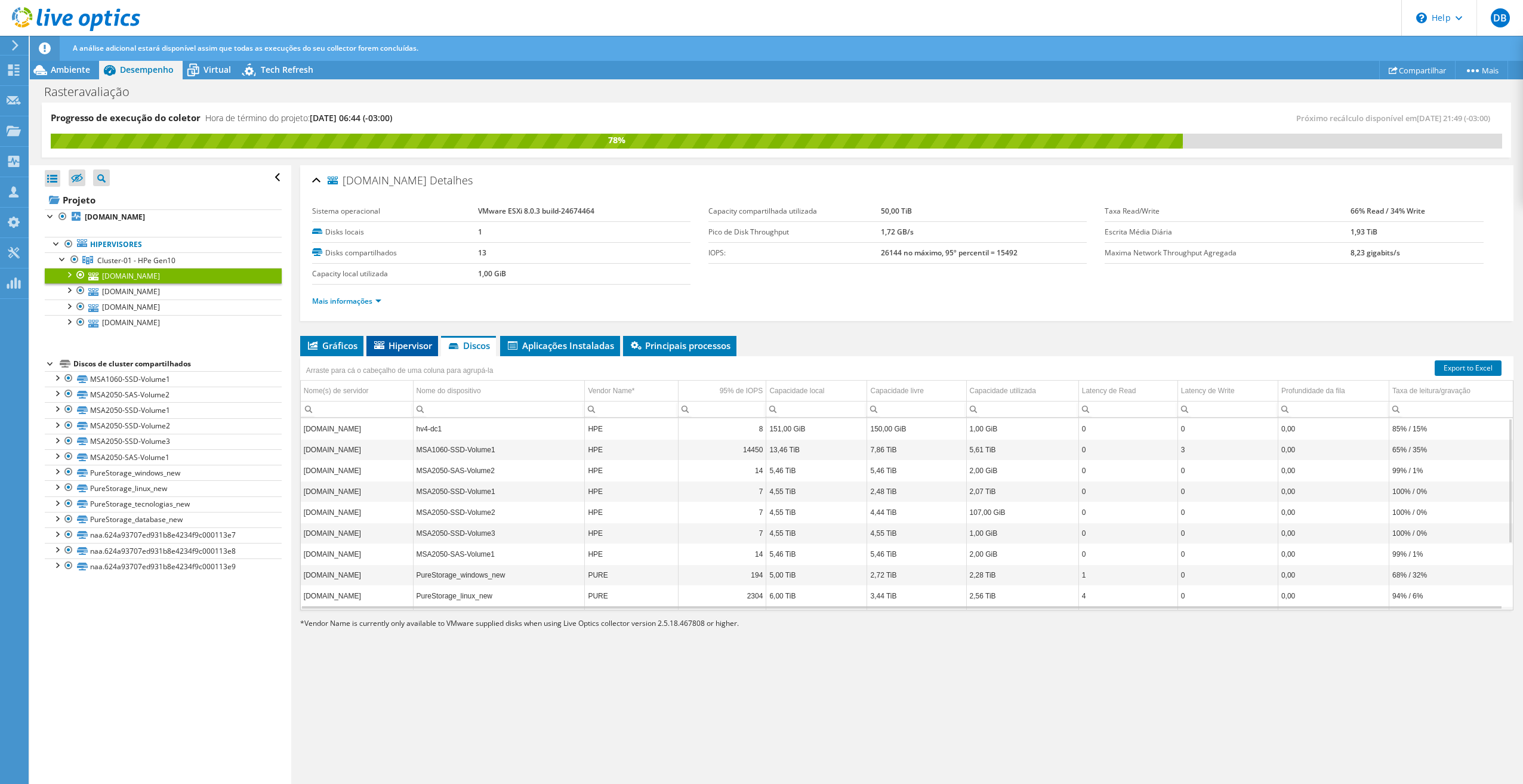
click at [408, 343] on span "Hipervisor" at bounding box center [402, 345] width 59 height 12
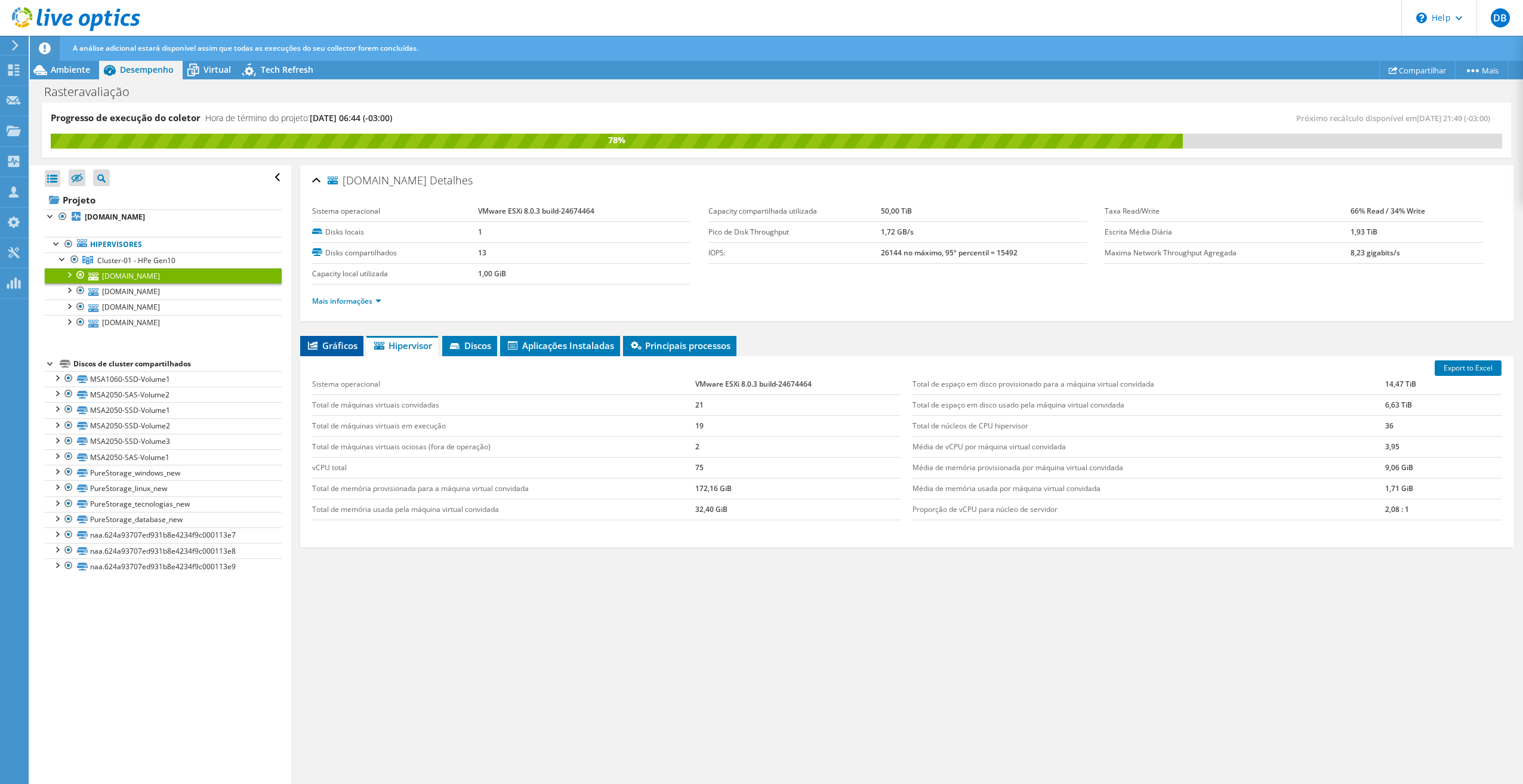
click at [335, 343] on span "Gráficos" at bounding box center [331, 345] width 52 height 12
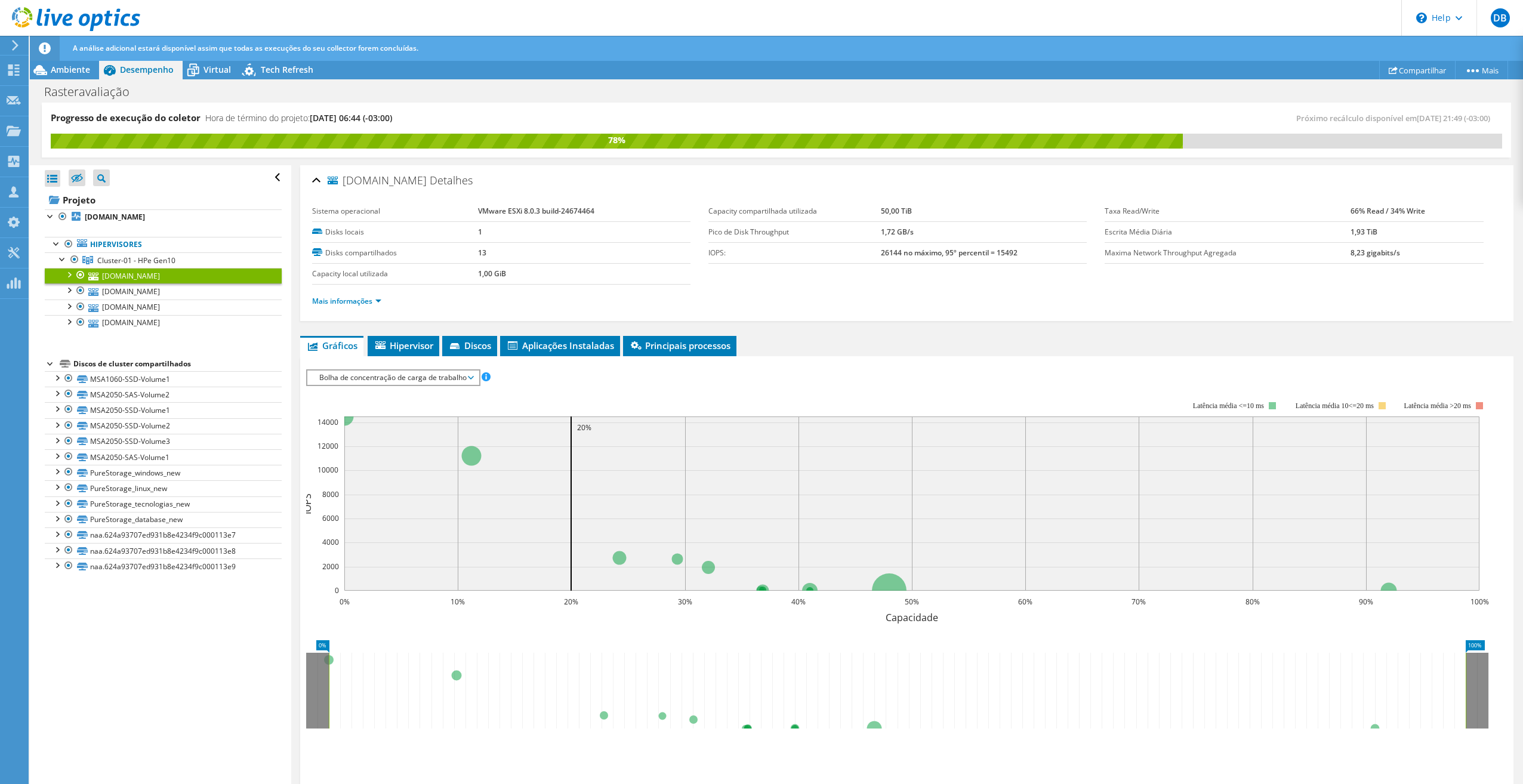
click at [450, 375] on span "Bolha de concentração de carga de trabalho" at bounding box center [393, 378] width 159 height 14
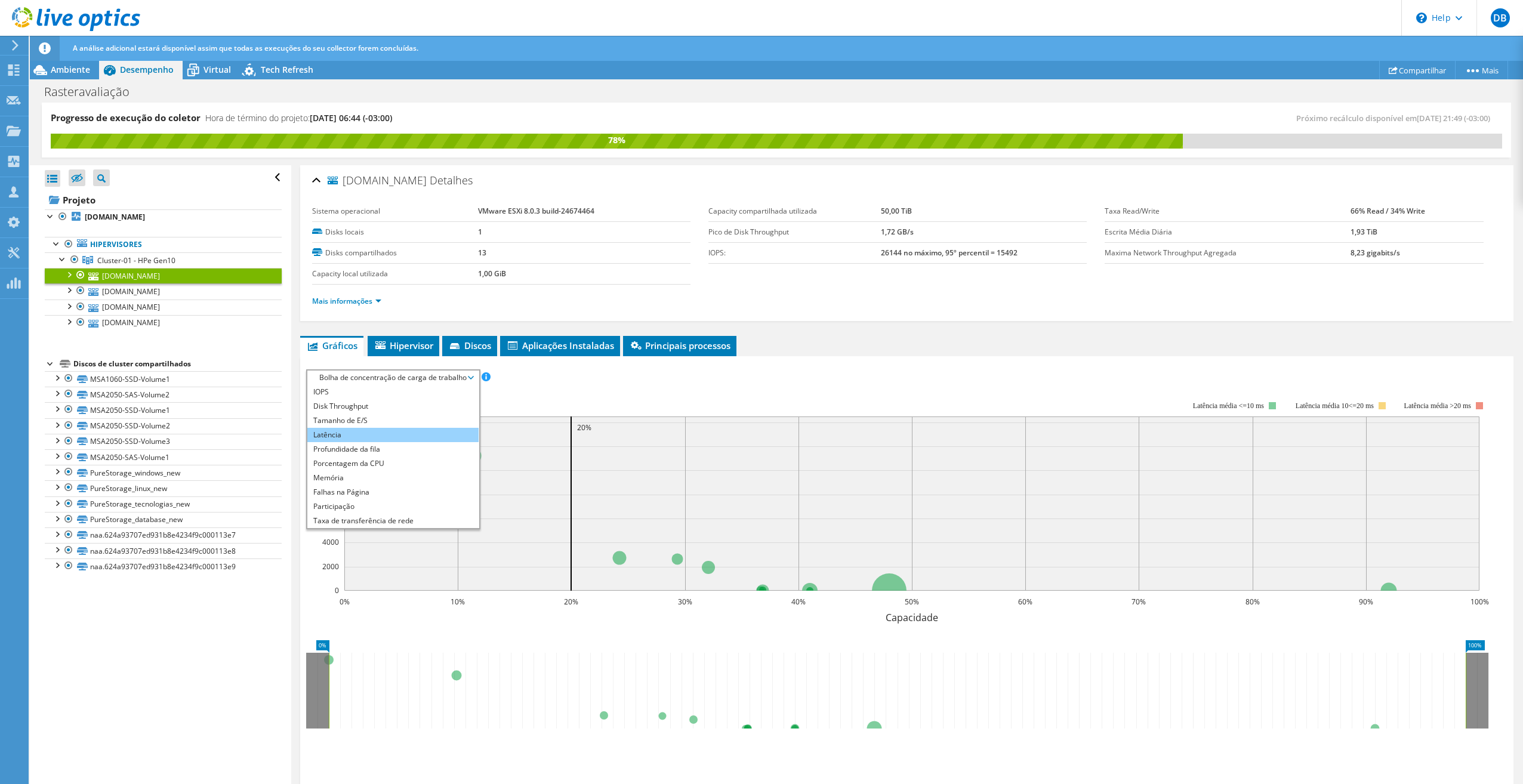
click at [350, 431] on li "Latência" at bounding box center [393, 434] width 171 height 14
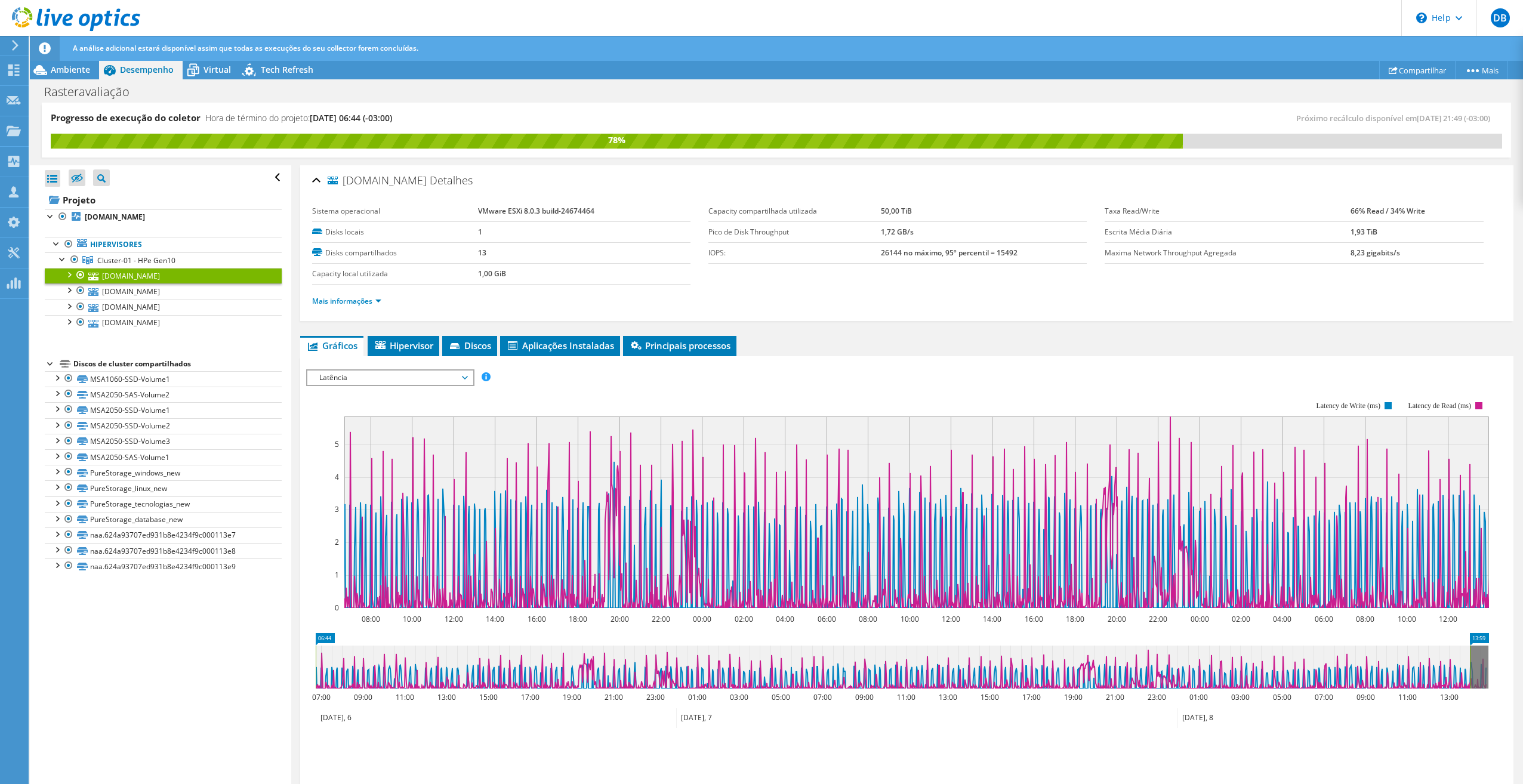
click at [1088, 667] on icon at bounding box center [893, 667] width 1154 height 43
drag, startPoint x: 1081, startPoint y: 667, endPoint x: 824, endPoint y: 666, distance: 257.0
click at [828, 666] on icon at bounding box center [893, 667] width 1154 height 43
click at [114, 258] on span "Cluster-01 - HPe Gen10" at bounding box center [136, 260] width 78 height 10
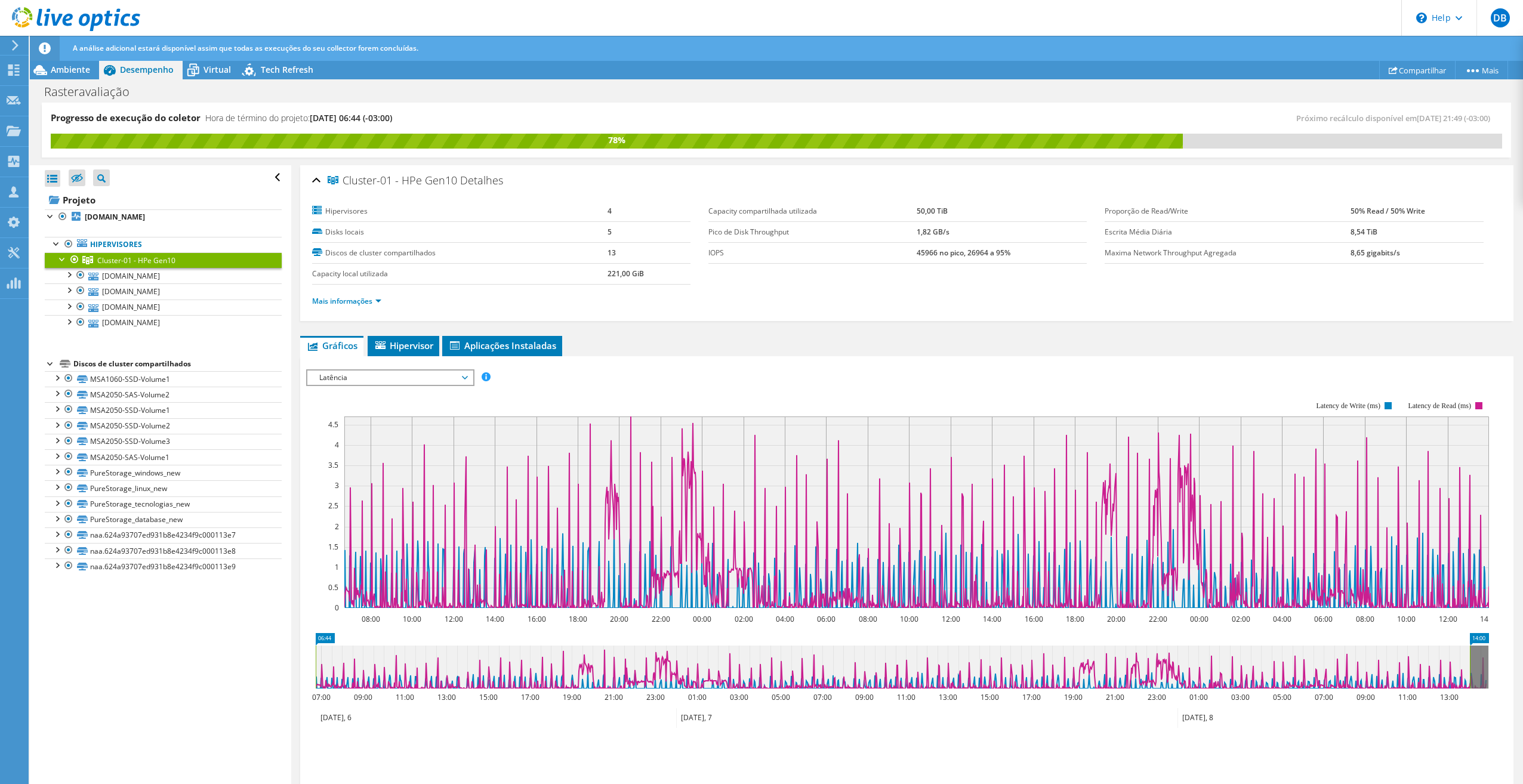
click at [467, 375] on span "Latência" at bounding box center [389, 378] width 153 height 14
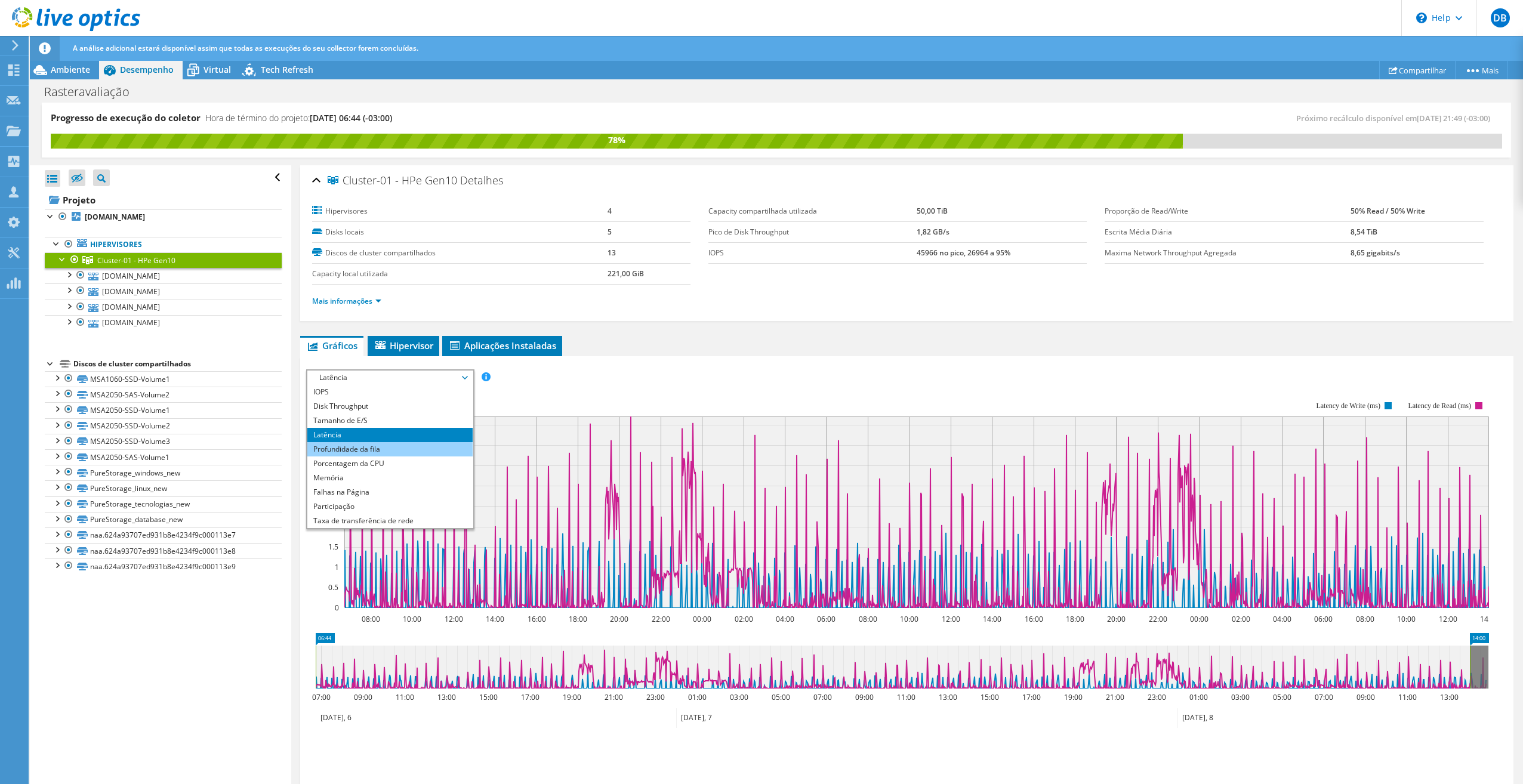
click at [358, 447] on li "Profundidade da fila" at bounding box center [390, 449] width 165 height 14
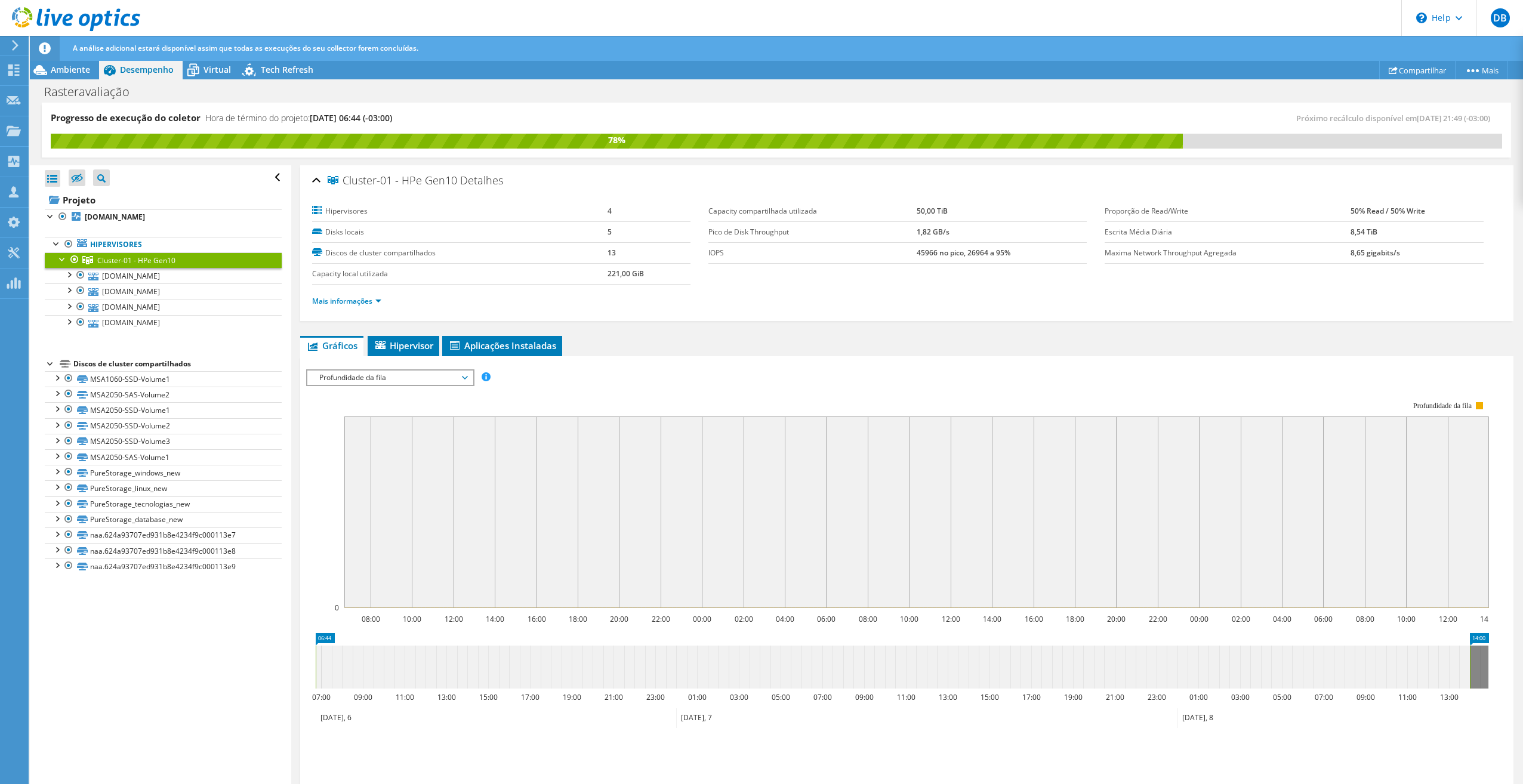
click at [460, 375] on span "Profundidade da fila" at bounding box center [389, 378] width 153 height 14
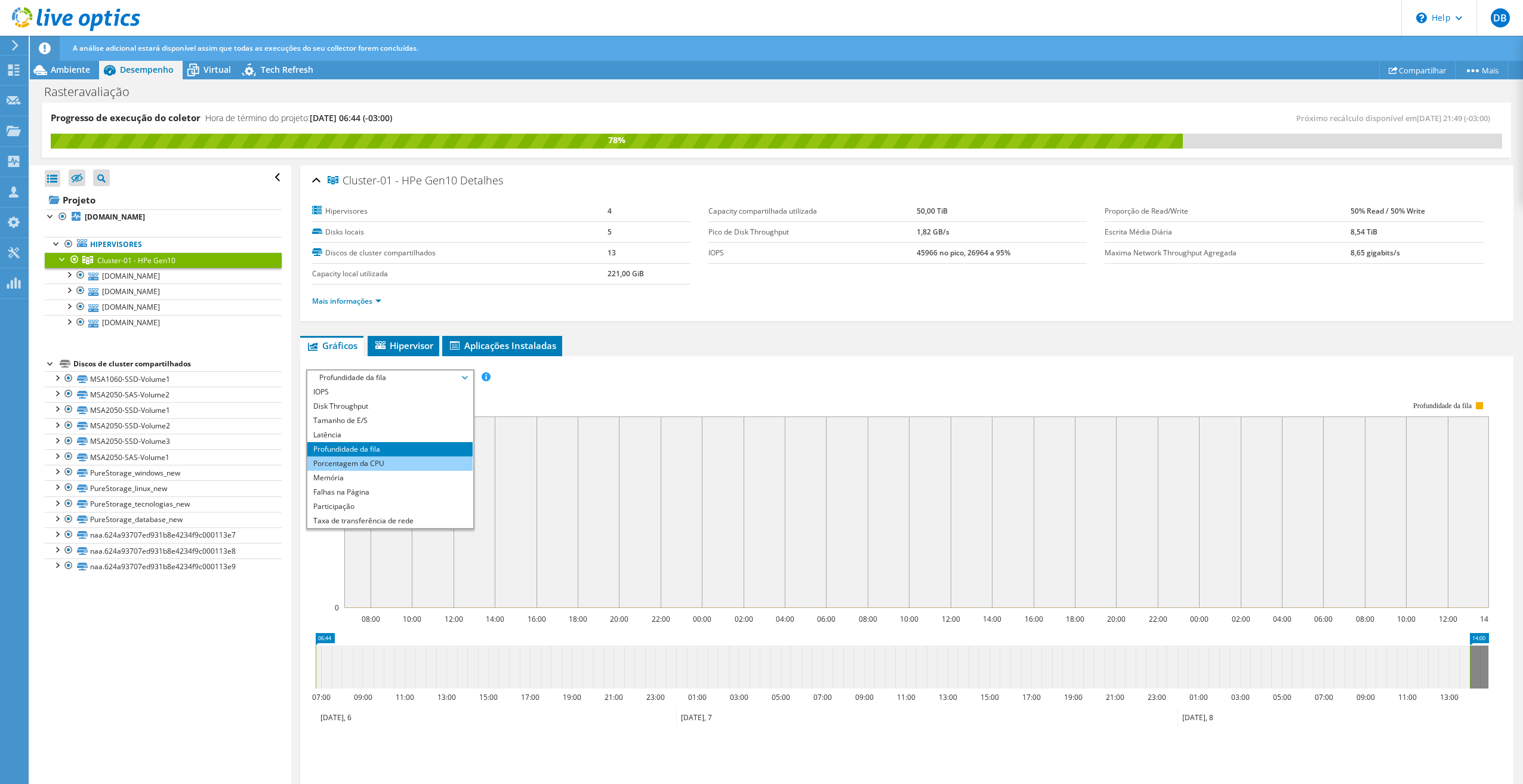
click at [372, 463] on li "Porcentagem da CPU" at bounding box center [390, 463] width 165 height 14
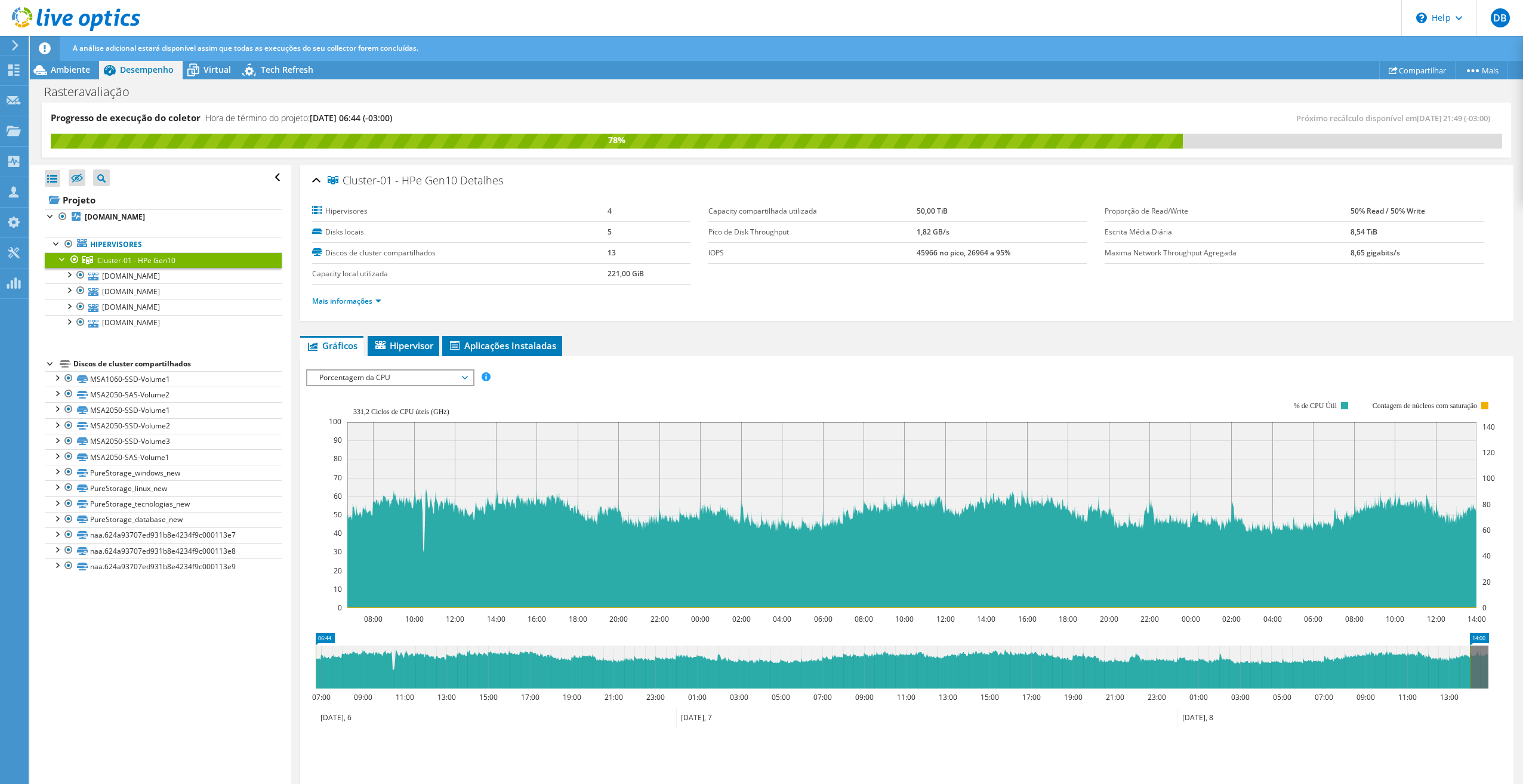
click at [465, 372] on span "Porcentagem da CPU" at bounding box center [389, 378] width 153 height 14
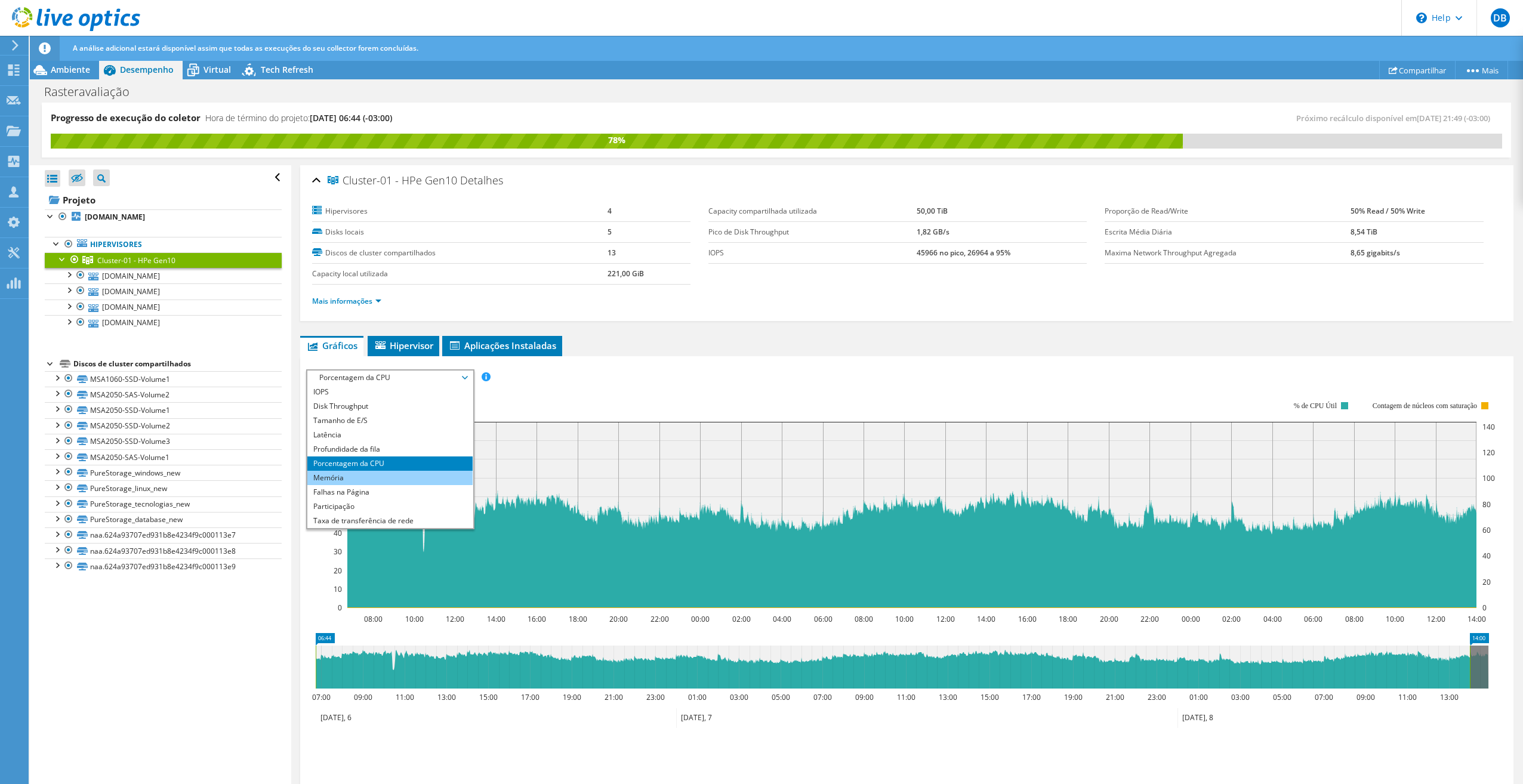
click at [364, 475] on li "Memória" at bounding box center [390, 478] width 165 height 14
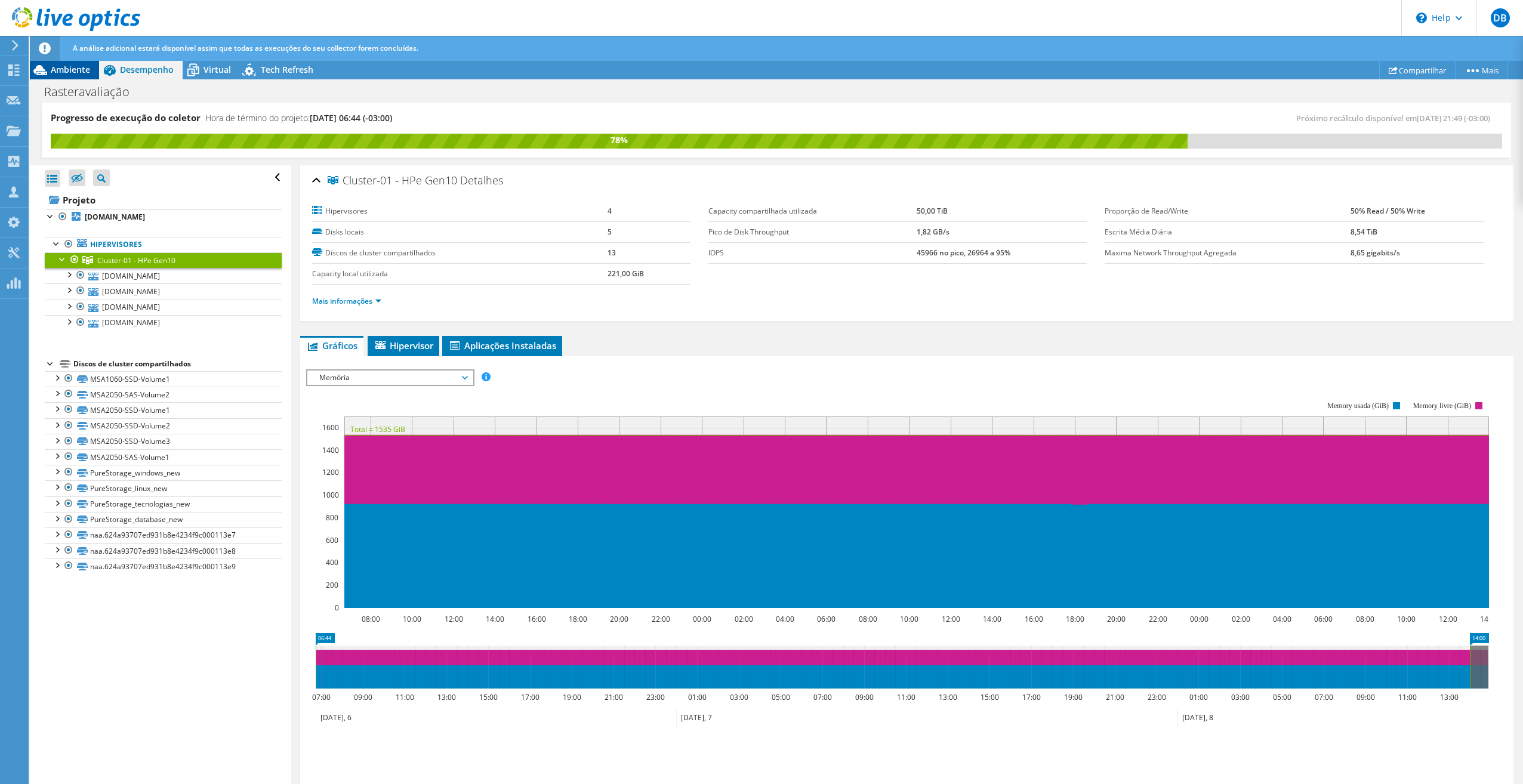
click at [68, 66] on span "Ambiente" at bounding box center [70, 69] width 39 height 11
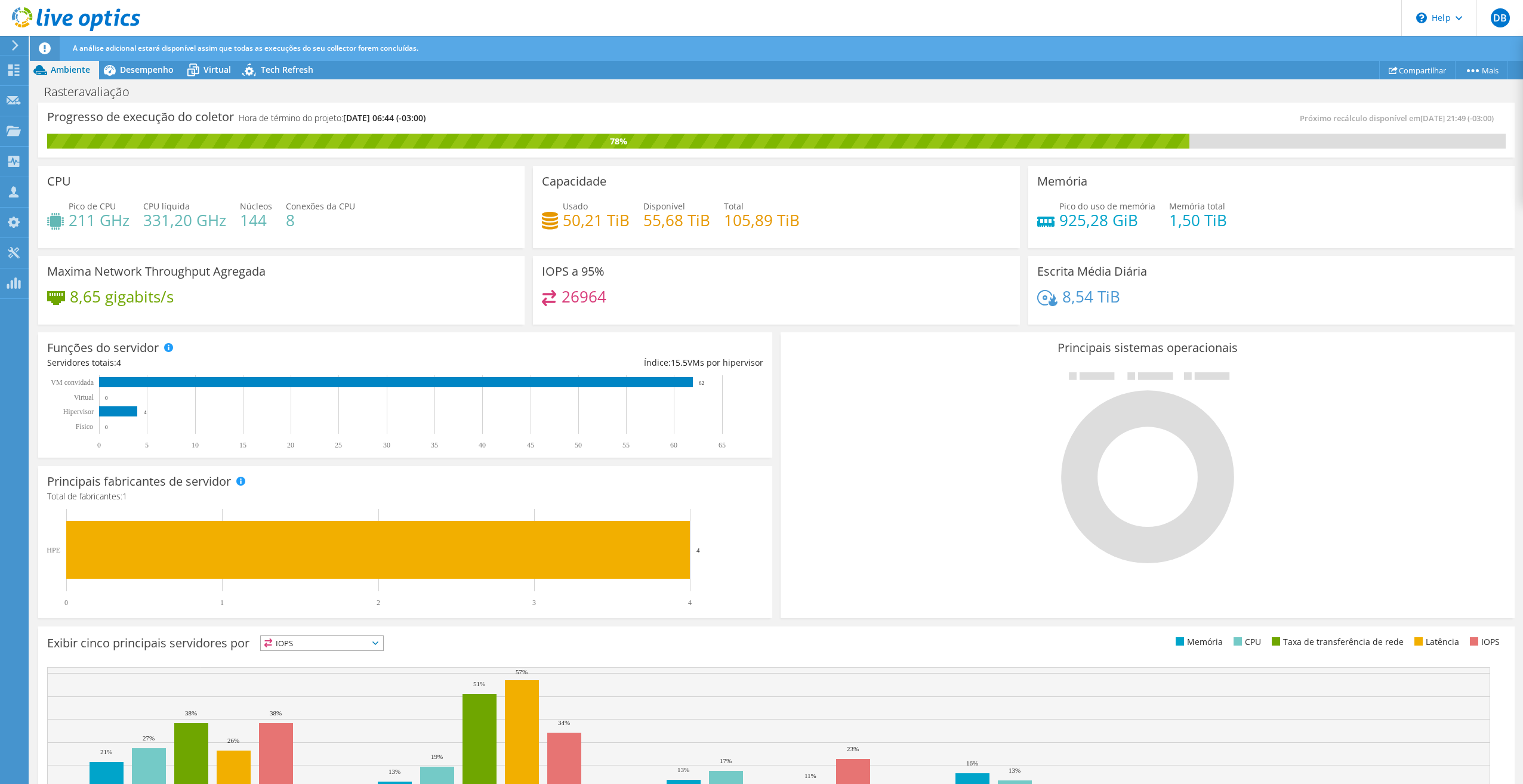
drag, startPoint x: 1266, startPoint y: 117, endPoint x: 1503, endPoint y: 114, distance: 237.0
click at [1503, 114] on div "Progresso de execução do coletor Hora de término do projeto: [DATE] 06:44 (-03:…" at bounding box center [776, 129] width 1477 height 55
copy span "Próximo recálculo disponível em [DATE] 21:49 (-03:00)"
